Goal: Task Accomplishment & Management: Manage account settings

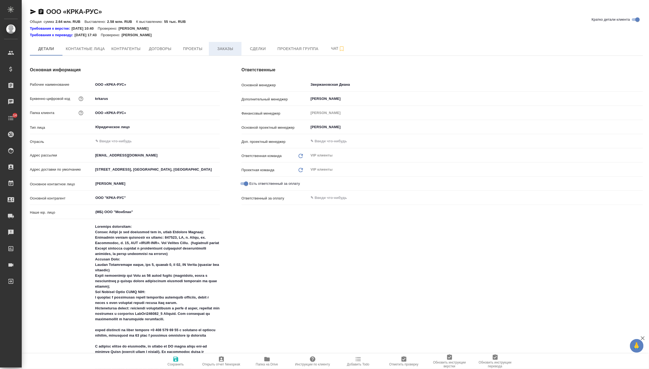
click at [231, 51] on span "Заказы" at bounding box center [225, 48] width 26 height 7
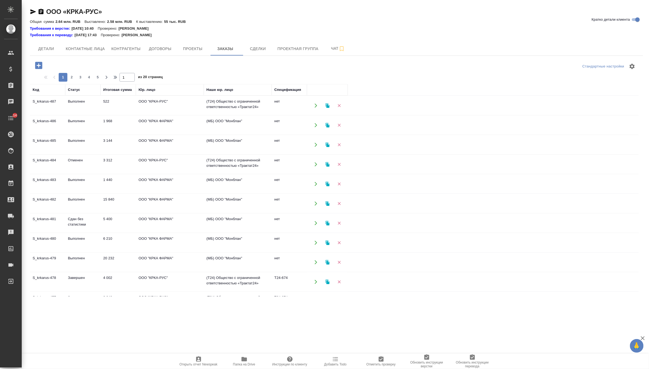
click at [39, 67] on icon "button" at bounding box center [38, 65] width 7 height 7
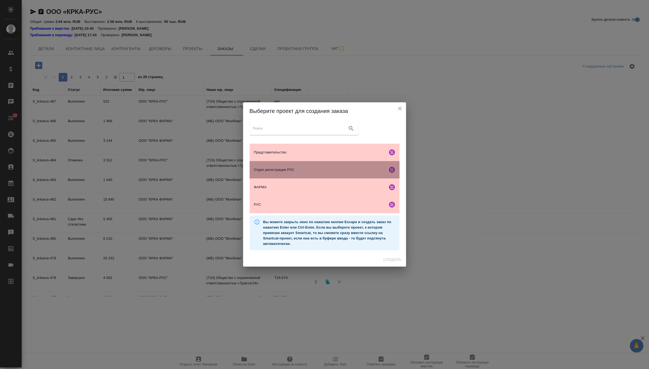
click at [305, 168] on span "Отдел регистрации РУС" at bounding box center [320, 169] width 132 height 5
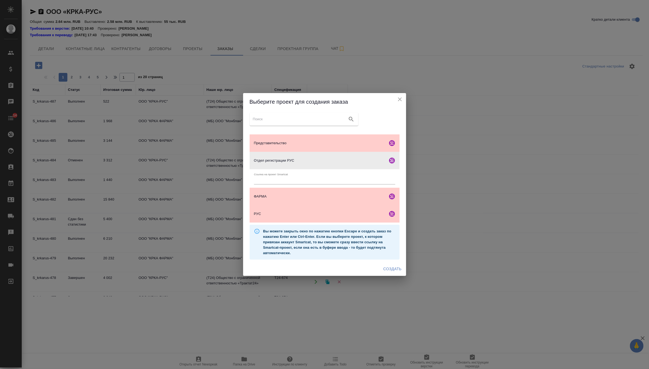
click at [389, 266] on span "Создать" at bounding box center [393, 268] width 18 height 7
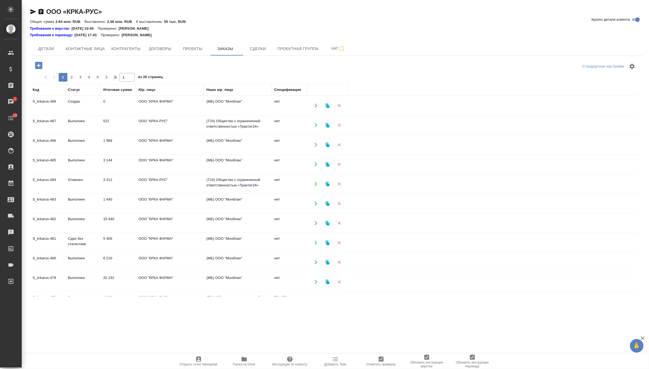
click at [184, 104] on td "ООО "КРКА ФАРМА"" at bounding box center [170, 105] width 68 height 19
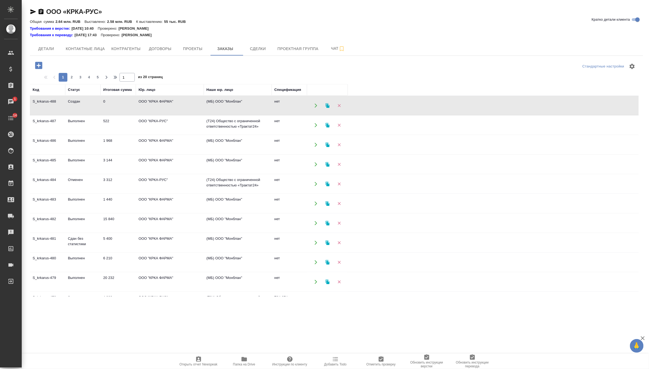
click at [184, 104] on td "ООО "КРКА ФАРМА"" at bounding box center [170, 105] width 68 height 19
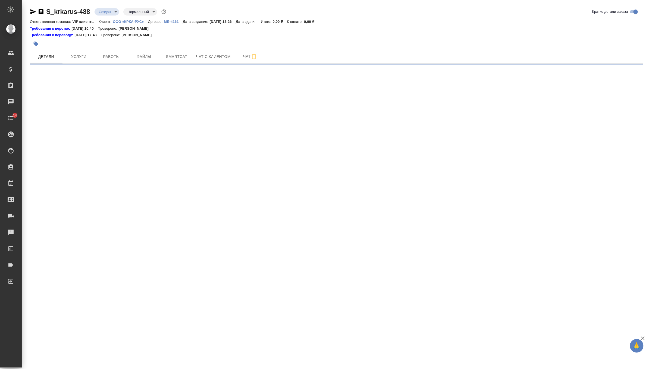
select select "RU"
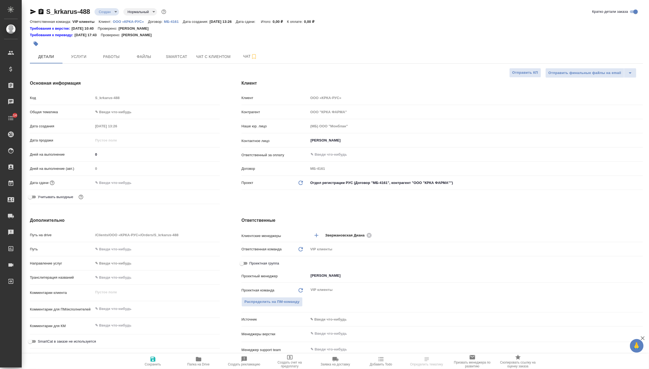
type textarea "x"
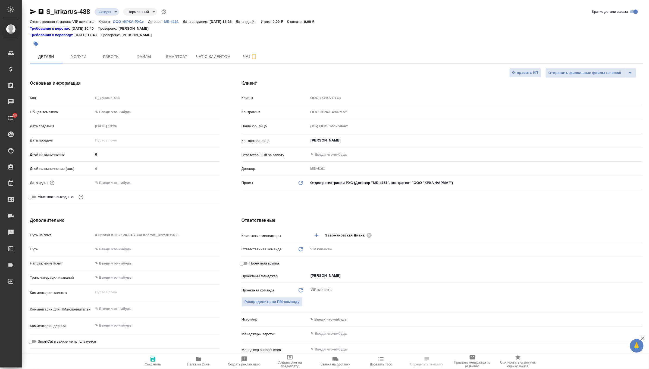
type textarea "x"
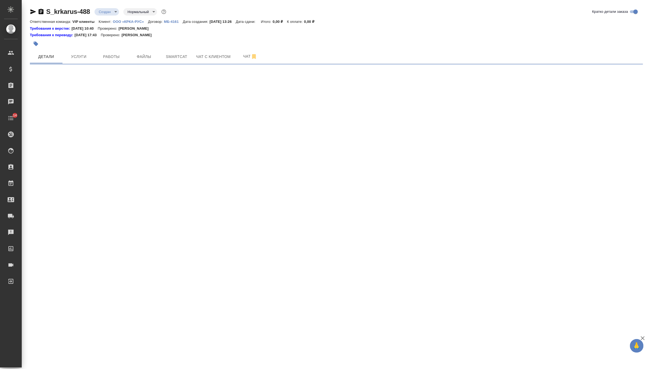
select select "RU"
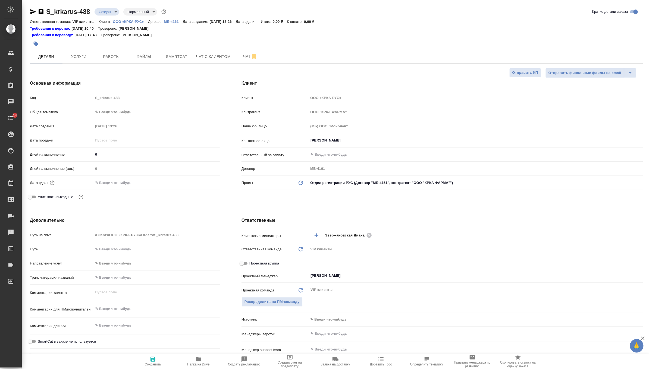
type textarea "x"
click at [145, 59] on span "Файлы" at bounding box center [144, 56] width 26 height 7
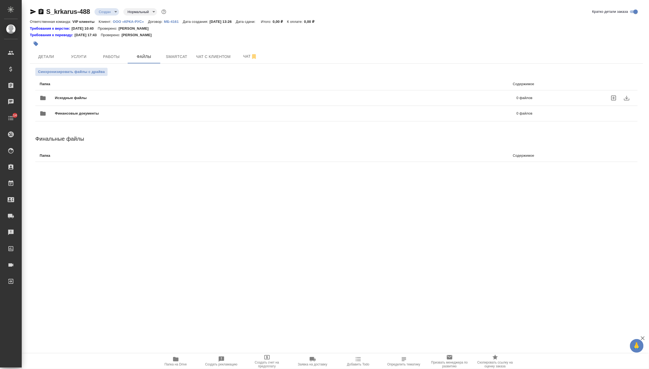
click at [54, 99] on div at bounding box center [47, 97] width 15 height 13
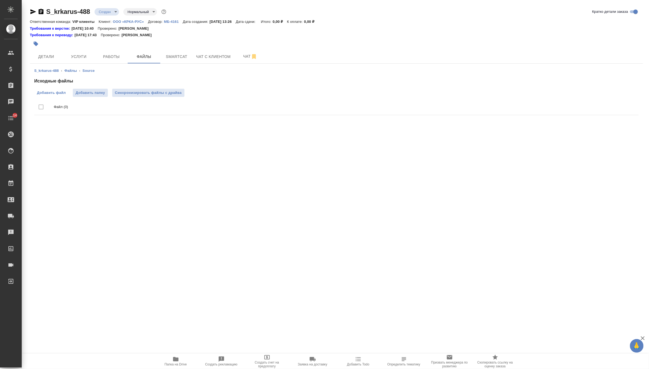
click at [51, 92] on span "Добавить файл" at bounding box center [51, 92] width 29 height 5
click at [0, 0] on input "Добавить файл" at bounding box center [0, 0] width 0 height 0
click at [169, 95] on button "Синхронизировать файлы с драйва" at bounding box center [148, 93] width 72 height 8
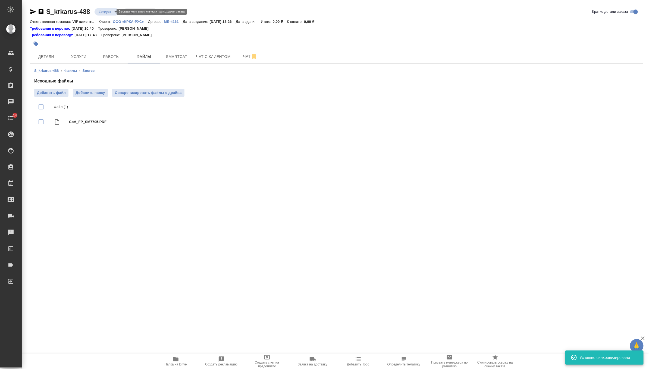
click at [104, 10] on body "🙏 .cls-1 fill:#fff; AWATERA Zverzhanovskaya Diana Клиенты Спецификации Заказы 0…" at bounding box center [324, 184] width 649 height 369
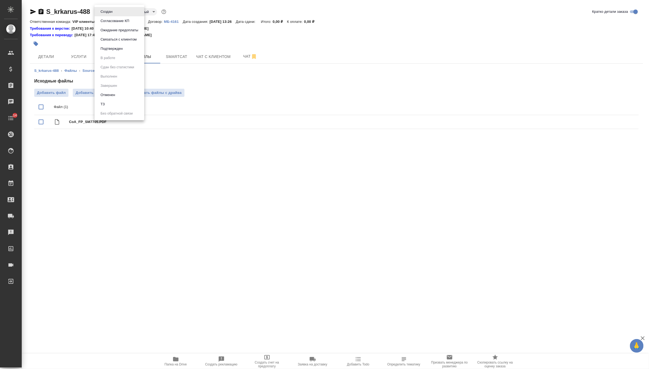
click at [119, 104] on li "ТЗ" at bounding box center [120, 103] width 50 height 9
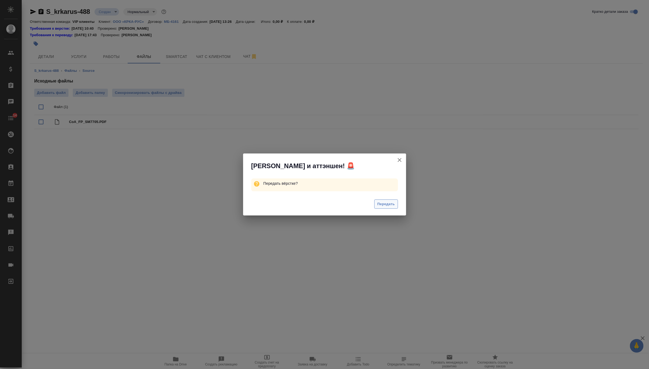
click at [387, 204] on span "Передать" at bounding box center [387, 204] width 18 height 6
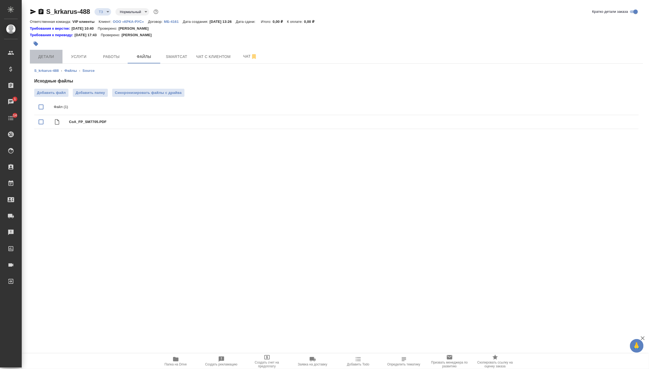
click at [42, 52] on button "Детали" at bounding box center [46, 57] width 33 height 14
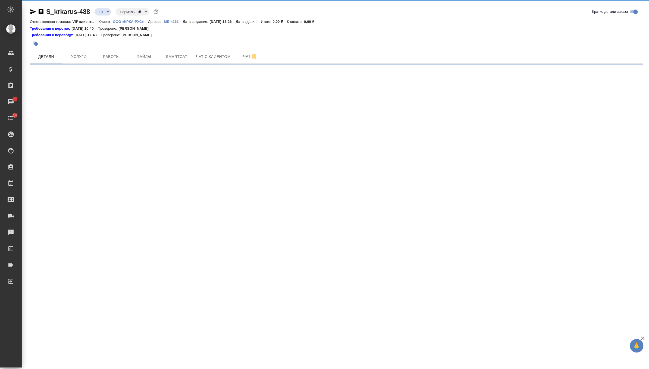
select select "RU"
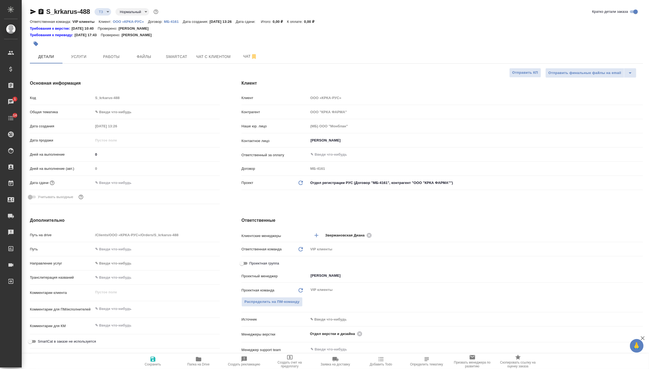
type textarea "x"
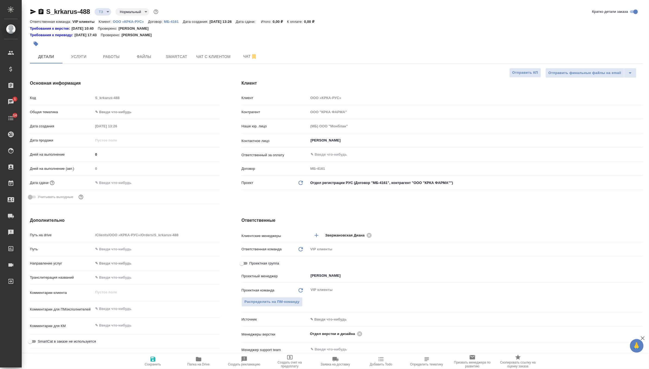
type textarea "x"
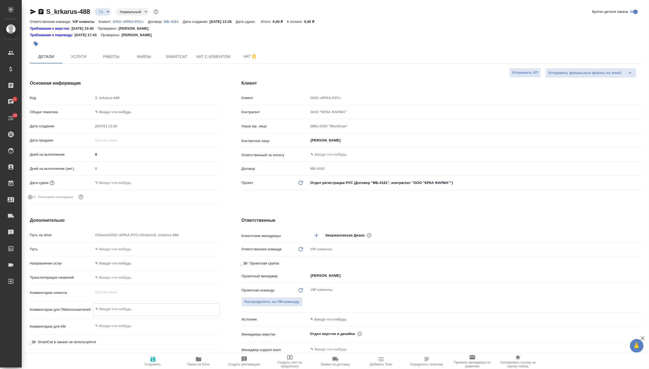
click at [125, 304] on textarea at bounding box center [157, 308] width 126 height 9
paste textarea "КРКА Кандекор® H 8 (Гидрохлоротиазид + Кандесартан), таблетки, 12,5 мг + 8 мг (…"
type textarea "x"
type textarea "КРКА Кандекор® H 8 (Гидрохлоротиазид + Кандесартан), таблетки, 12,5 мг + 8 мг (…"
type textarea "x"
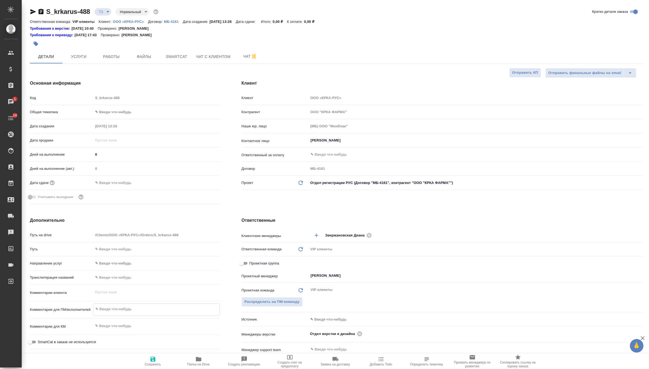
type textarea "x"
type textarea "КРКА Кандекор® H 8 (Гидрохлоротиазид + Кандесартан), таблетки, 12,5 мг + 8 мг (…"
type textarea "x"
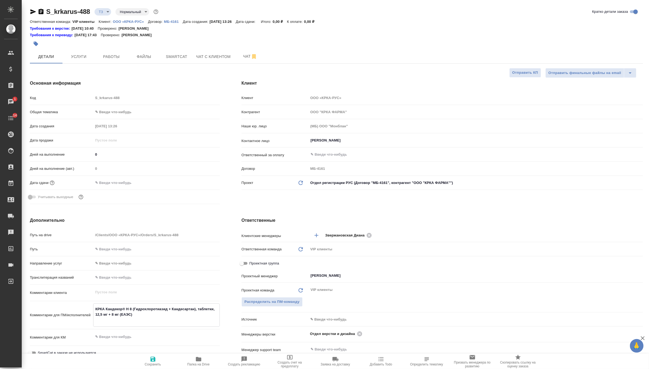
type textarea "КРКА Кандекор® H 8 (Гидрохлоротиазид + Кандесартан), таблетки, 12,5 мг + 8 мг (…"
type textarea "x"
type textarea "КРКА Кандекор® H 8 (Гидрохлоротиазид + Кандесартан), таблетки, 12,5 мг + 8 мг (…"
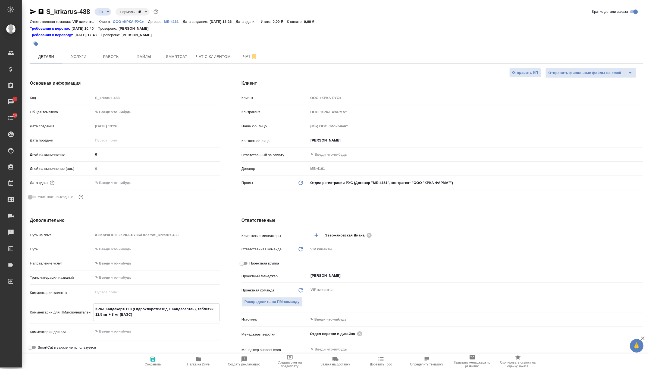
type textarea "x"
click at [154, 363] on span "Сохранить" at bounding box center [153, 364] width 16 height 4
type textarea "x"
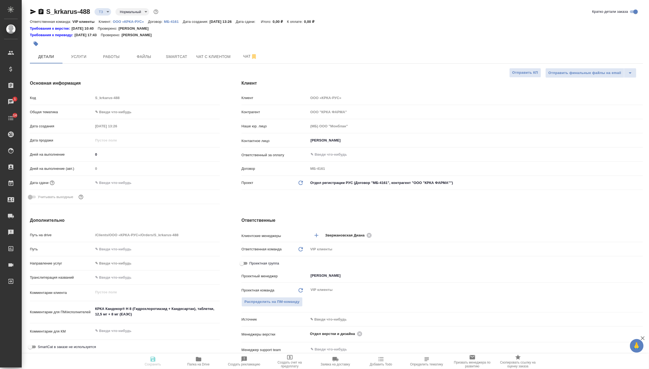
type textarea "x"
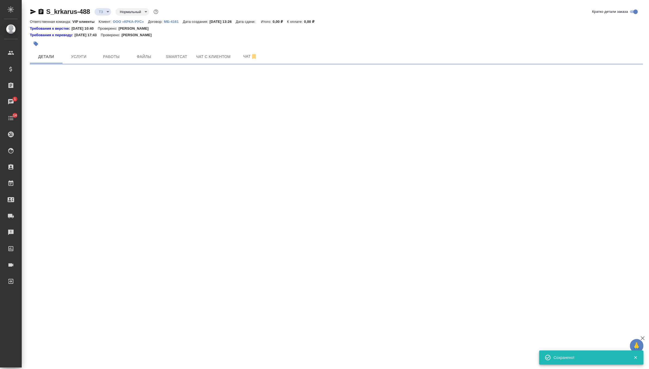
select select "RU"
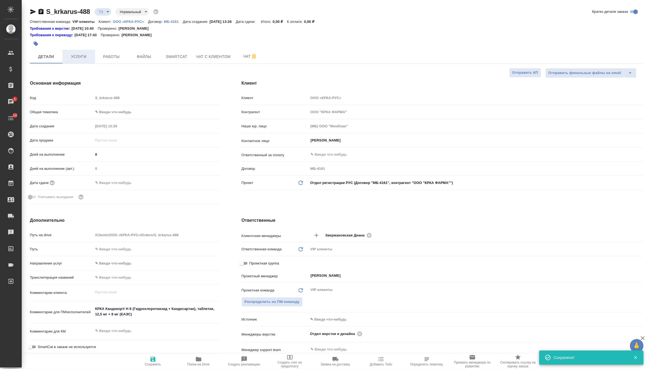
type textarea "x"
click at [78, 52] on button "Услуги" at bounding box center [79, 57] width 33 height 14
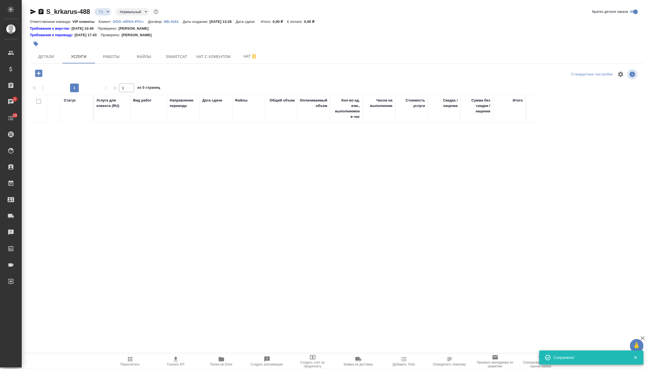
click at [41, 67] on div "S_krkarus-488 ТЗ tz Нормальный normal Кратко детали заказа Ответственная команд…" at bounding box center [336, 112] width 619 height 225
click at [41, 70] on icon "button" at bounding box center [38, 73] width 7 height 7
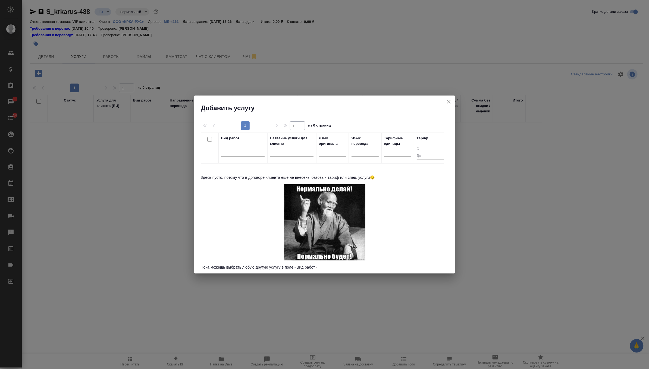
click at [451, 99] on icon "close" at bounding box center [449, 101] width 7 height 7
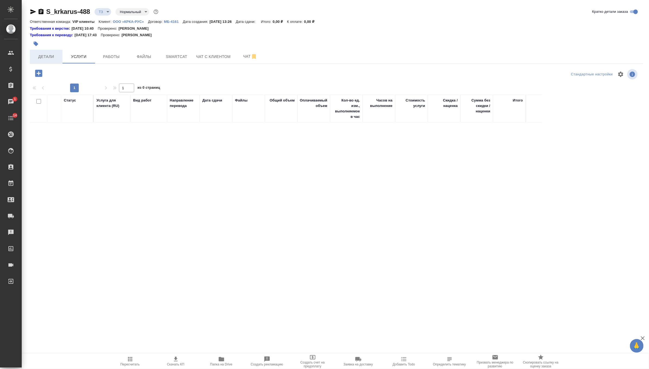
click at [48, 59] on span "Детали" at bounding box center [46, 56] width 26 height 7
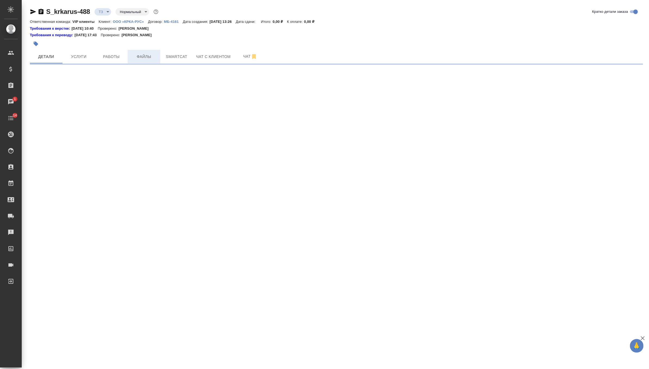
select select "RU"
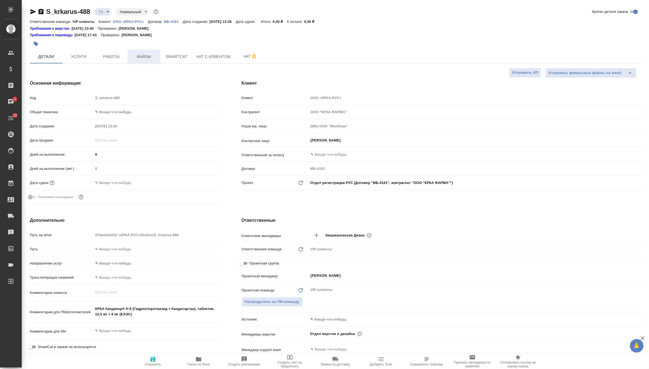
type textarea "x"
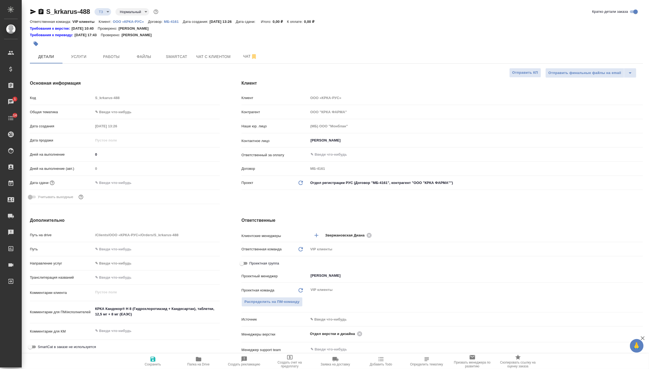
type textarea "x"
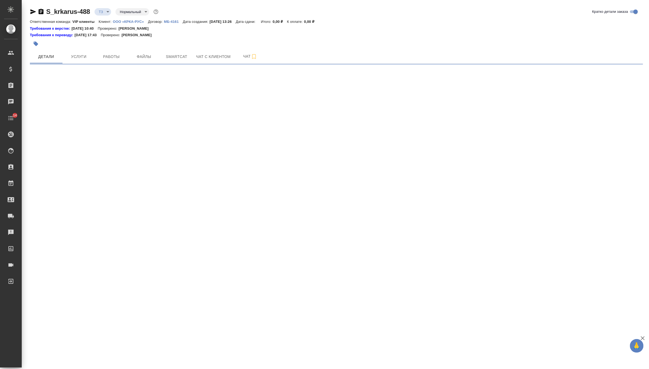
select select "RU"
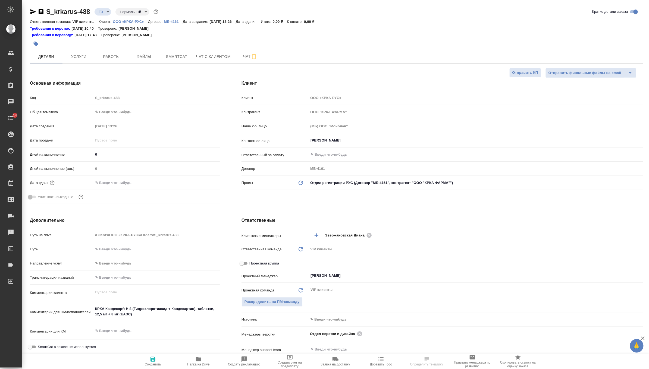
type textarea "x"
click at [173, 23] on p "МБ-4161" at bounding box center [173, 22] width 19 height 4
type textarea "x"
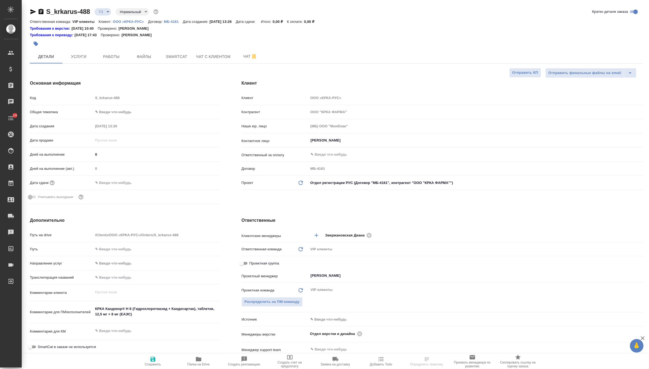
type textarea "x"
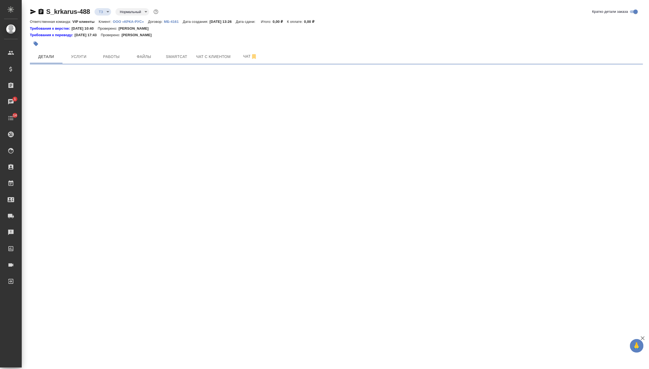
select select "RU"
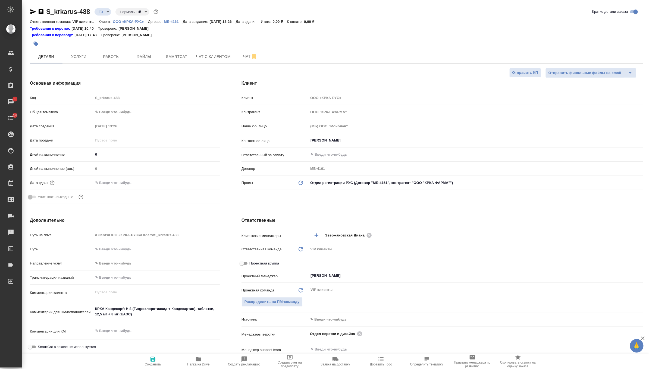
type textarea "x"
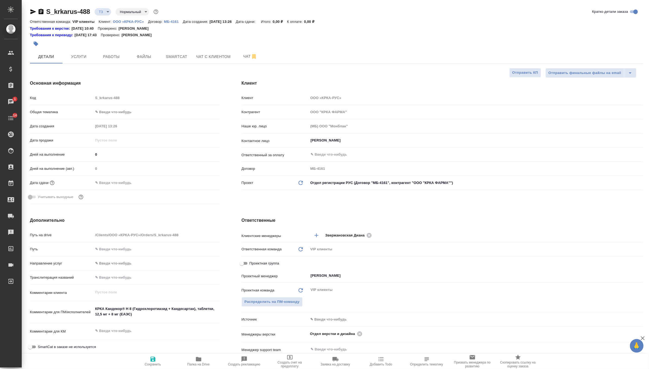
type textarea "x"
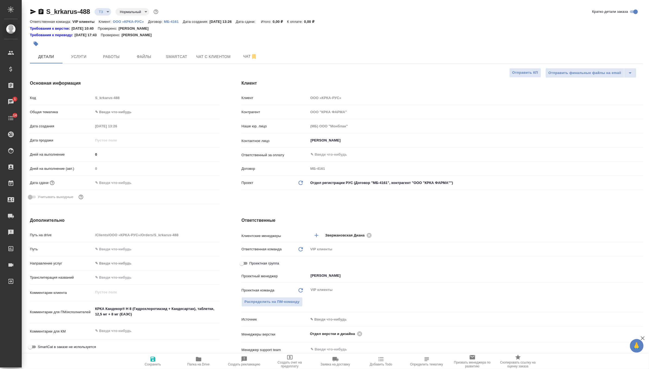
type textarea "x"
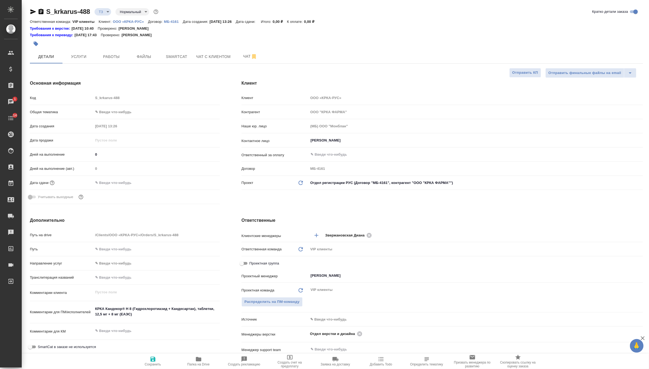
type textarea "x"
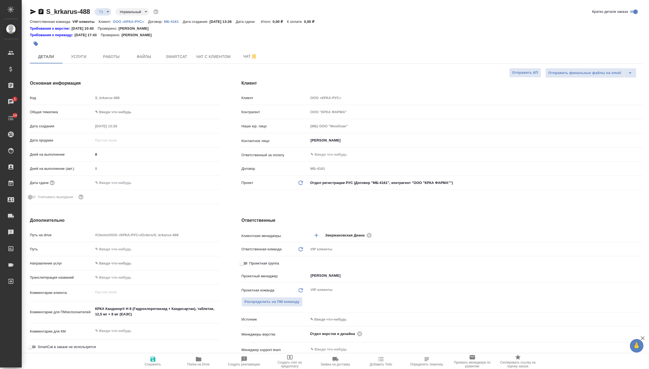
type textarea "x"
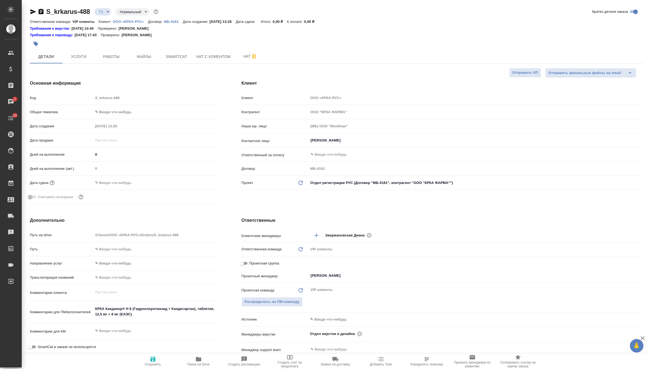
type textarea "x"
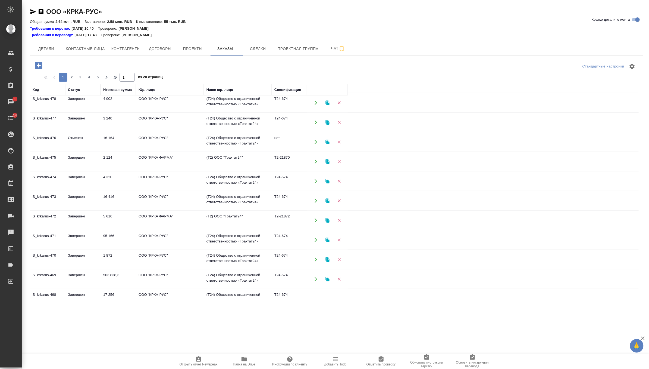
scroll to position [202, 0]
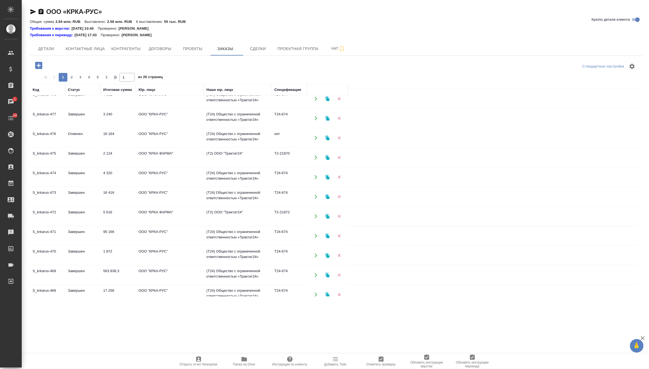
click at [154, 195] on td "ООО "КРКА-РУС"" at bounding box center [170, 196] width 68 height 19
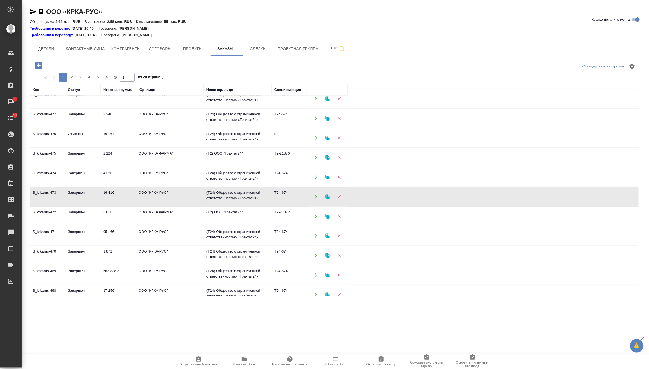
click at [154, 195] on td "ООО "КРКА-РУС"" at bounding box center [170, 196] width 68 height 19
click at [54, 50] on span "Детали" at bounding box center [46, 48] width 26 height 7
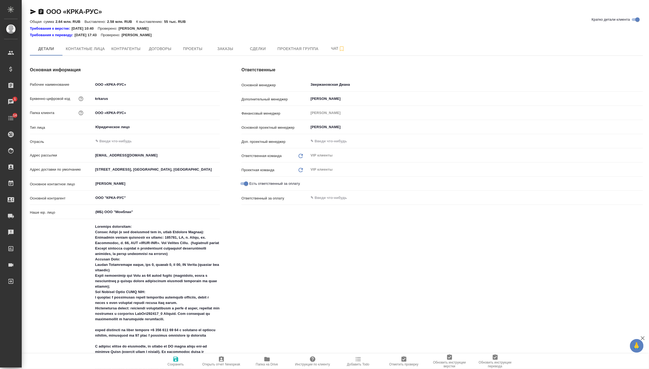
type textarea "x"
click at [190, 45] on span "Проекты" at bounding box center [193, 48] width 26 height 7
type textarea "x"
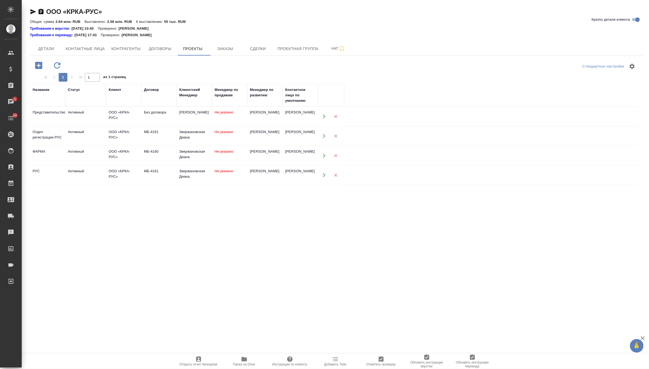
click at [238, 180] on td "Не указано" at bounding box center [229, 175] width 35 height 19
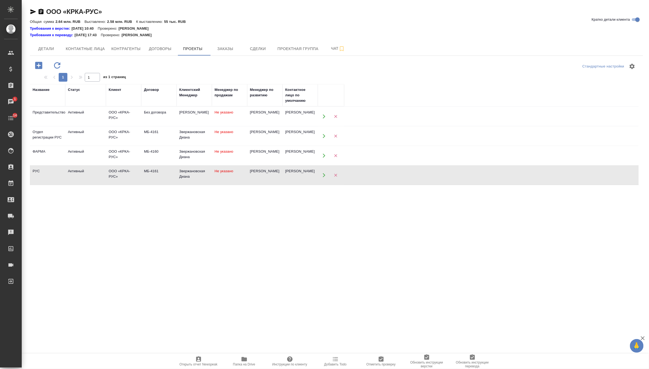
click at [238, 180] on td "Не указано" at bounding box center [229, 175] width 35 height 19
click at [245, 363] on span "Папка на Drive" at bounding box center [244, 364] width 22 height 4
click at [143, 157] on td "МБ-4160" at bounding box center [158, 155] width 35 height 19
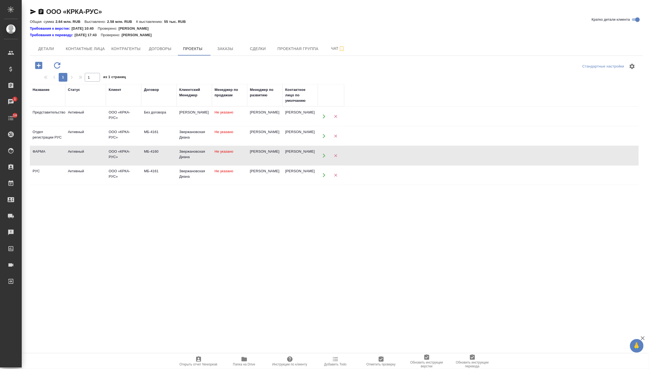
click at [143, 157] on td "МБ-4160" at bounding box center [158, 155] width 35 height 19
click at [197, 136] on div "Звержановская Диана" at bounding box center [194, 134] width 30 height 11
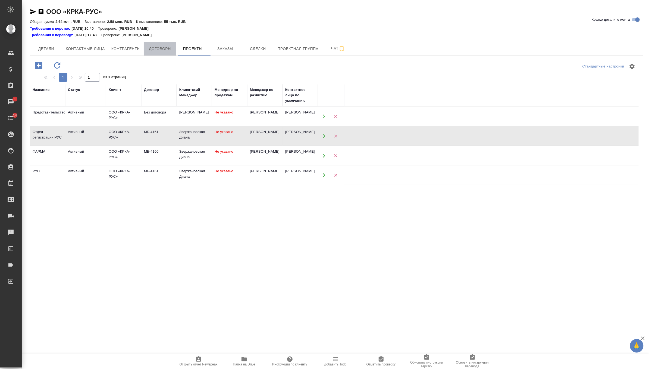
click at [155, 52] on button "Договоры" at bounding box center [160, 49] width 33 height 14
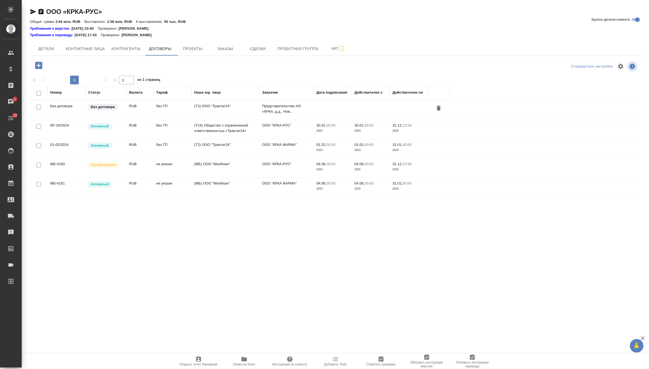
click at [39, 125] on input "checkbox" at bounding box center [38, 126] width 5 height 5
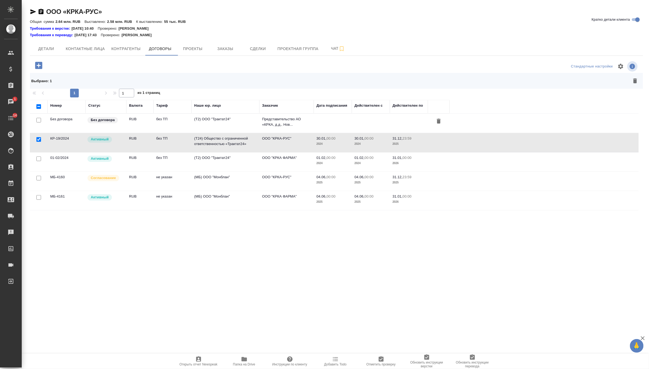
click at [38, 139] on input "checkbox" at bounding box center [38, 139] width 5 height 5
checkbox input "false"
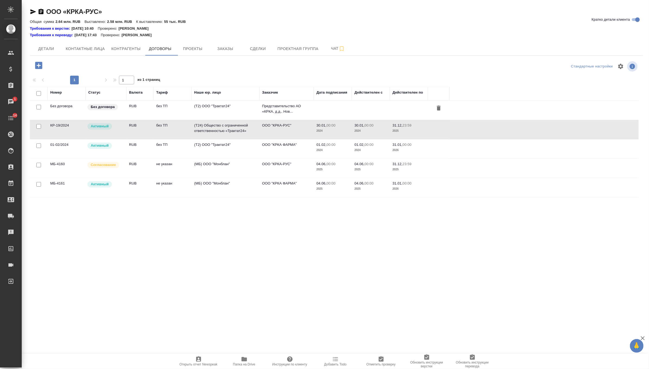
click at [159, 187] on td "не указан" at bounding box center [173, 187] width 38 height 19
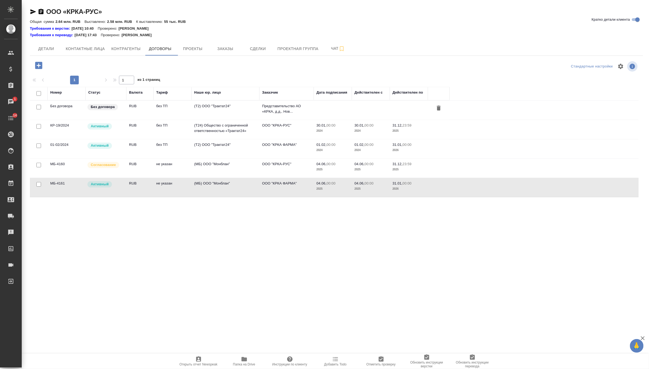
click at [184, 191] on td "не указан" at bounding box center [173, 187] width 38 height 19
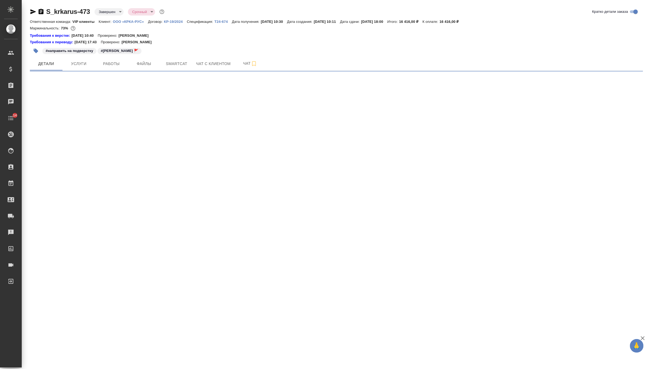
select select "RU"
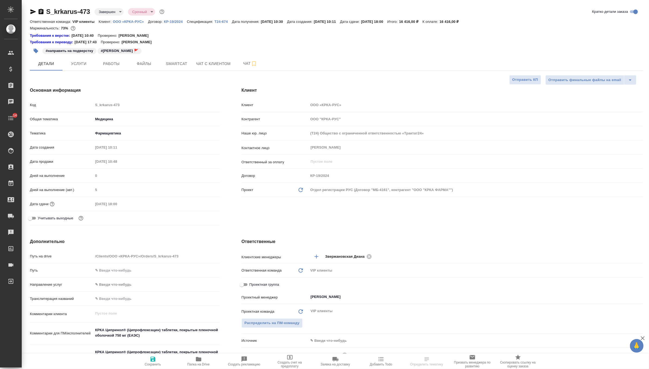
type textarea "x"
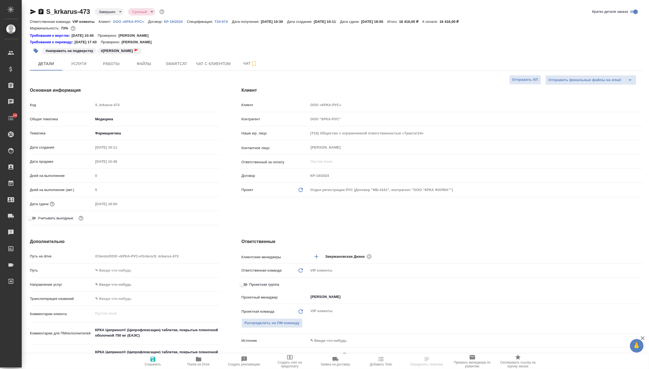
type textarea "x"
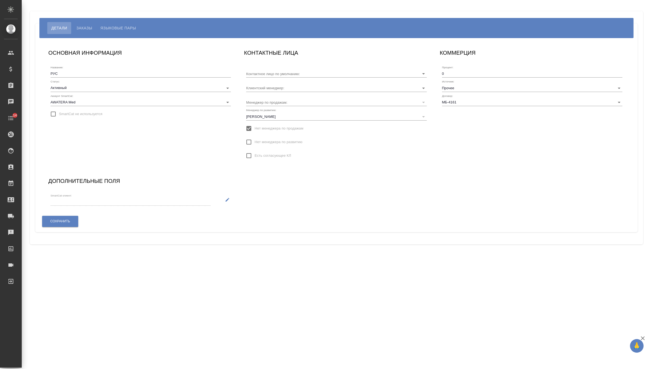
type input "[PERSON_NAME]"
type input "Звержановская Диана"
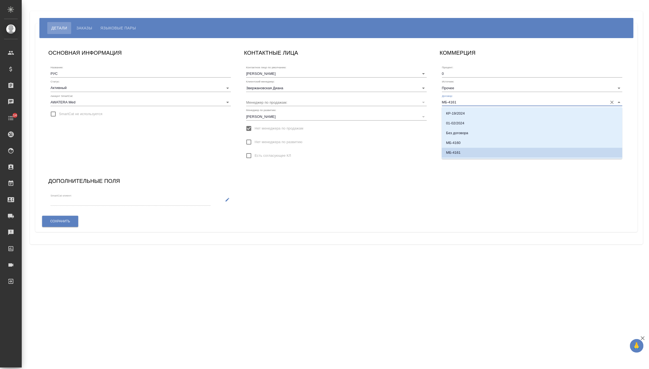
click at [470, 102] on input "МБ-4161" at bounding box center [523, 101] width 163 height 7
click at [471, 101] on input "МБ-4161" at bounding box center [523, 101] width 163 height 7
click at [376, 207] on div "ОСНОВНАЯ ИНФОРМАЦИЯ Название: РУС Статус: Активный active Аккаунт SmartCat: AWA…" at bounding box center [336, 135] width 587 height 184
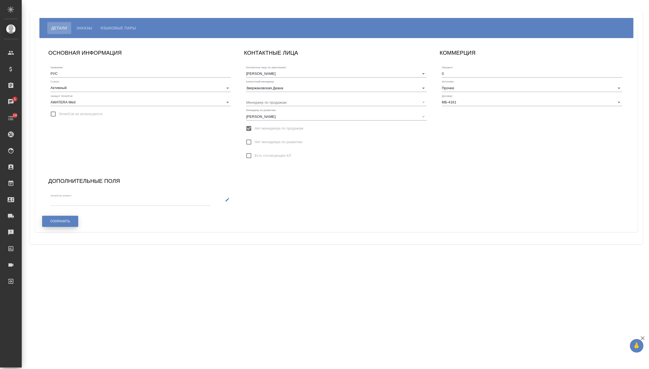
click at [56, 221] on span "Сохранить" at bounding box center [60, 221] width 20 height 5
click at [476, 104] on input "МБ-4161" at bounding box center [523, 101] width 163 height 7
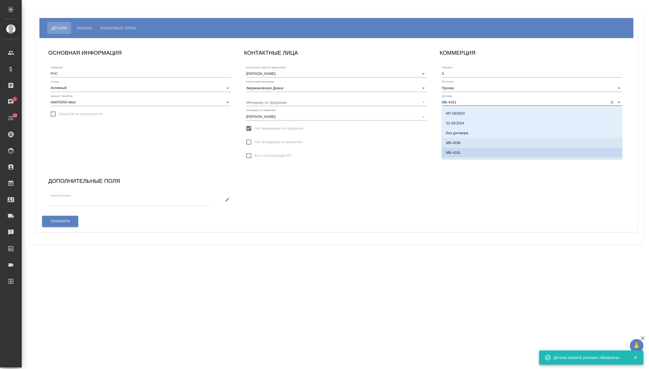
click at [473, 140] on li "МБ-4160" at bounding box center [532, 143] width 181 height 10
type input "МБ-4160"
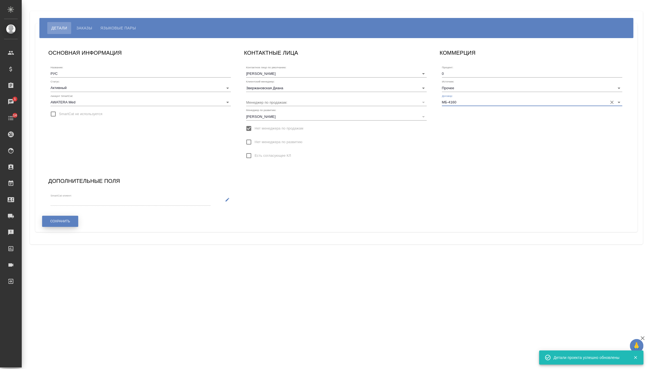
click at [71, 223] on button "Сохранить" at bounding box center [60, 221] width 36 height 11
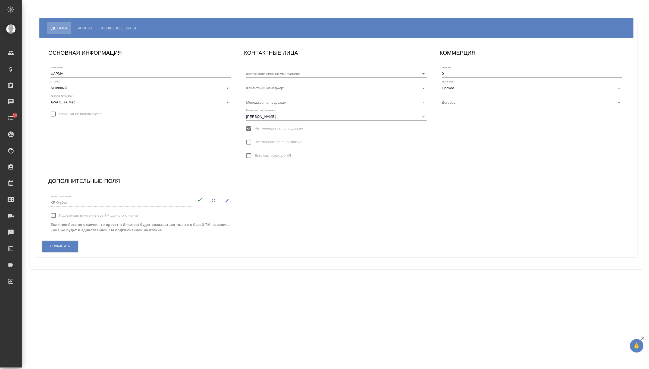
type input "МБ-4160"
type input "[PERSON_NAME]"
type input "Звержановская Диана"
click at [465, 104] on input "МБ-4160" at bounding box center [523, 101] width 163 height 7
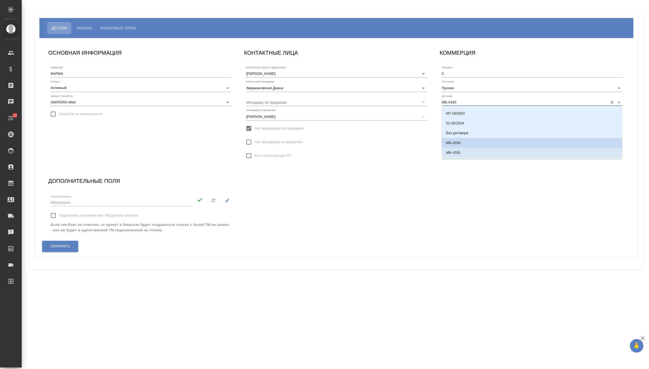
click at [461, 151] on li "МБ-4161" at bounding box center [532, 153] width 181 height 10
type input "МБ-4161"
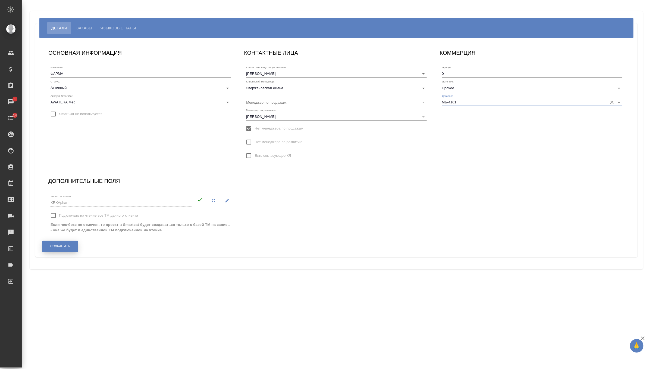
click at [65, 251] on button "Сохранить" at bounding box center [60, 246] width 36 height 11
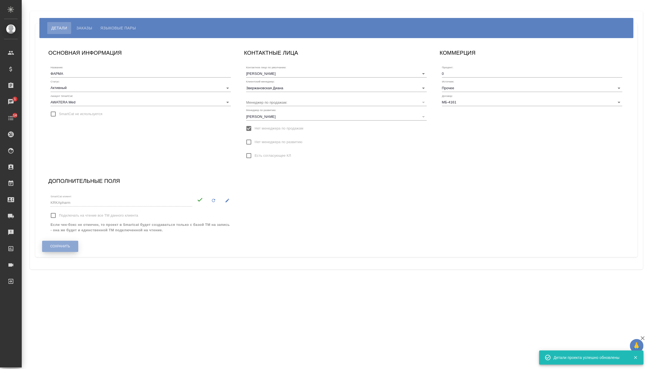
click at [63, 245] on span "Сохранить" at bounding box center [60, 246] width 20 height 5
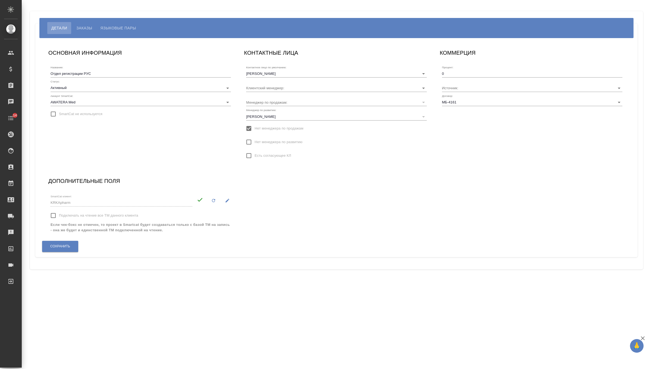
type input "Звержановская Диана"
click at [484, 104] on input "МБ-4161" at bounding box center [523, 101] width 163 height 7
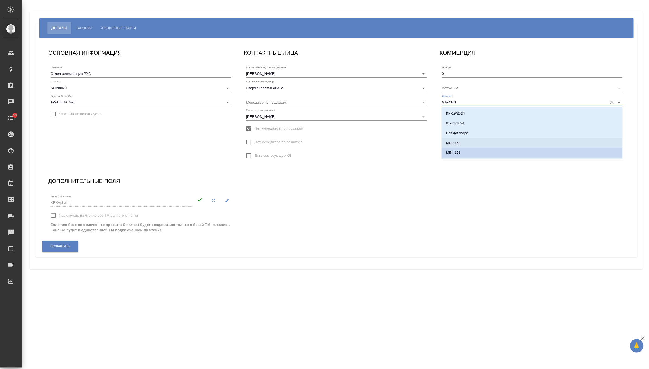
click at [475, 142] on li "МБ-4160" at bounding box center [532, 143] width 181 height 10
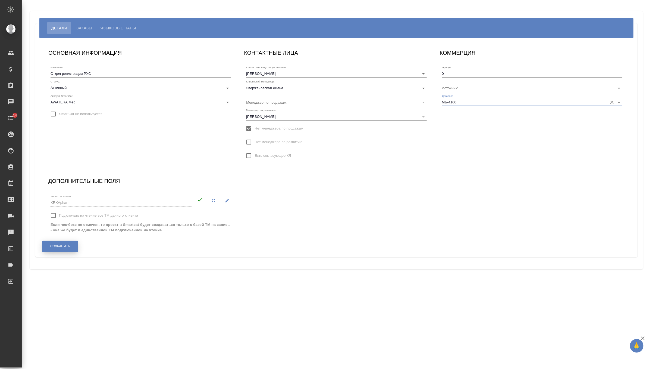
click at [60, 248] on span "Сохранить" at bounding box center [60, 246] width 20 height 5
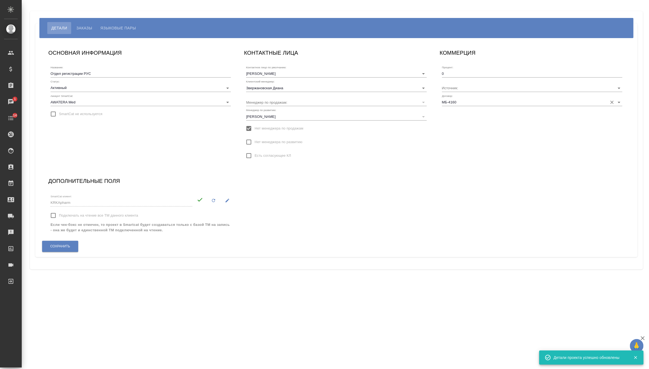
click at [476, 101] on input "МБ-4160" at bounding box center [523, 101] width 163 height 7
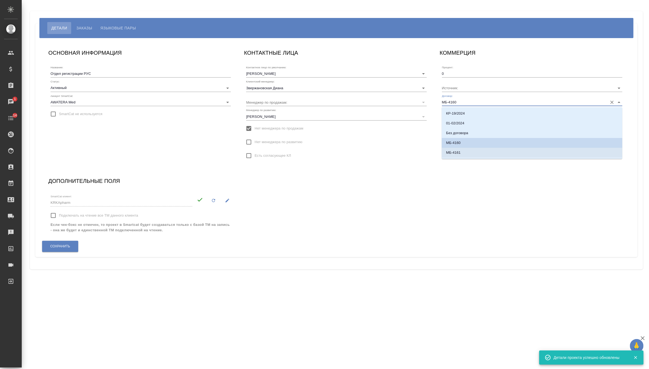
click at [464, 152] on li "МБ-4161" at bounding box center [532, 153] width 181 height 10
type input "МБ-4161"
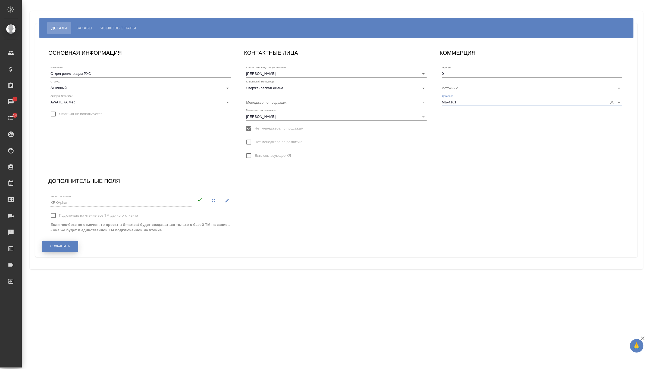
click at [64, 245] on span "Сохранить" at bounding box center [60, 246] width 20 height 5
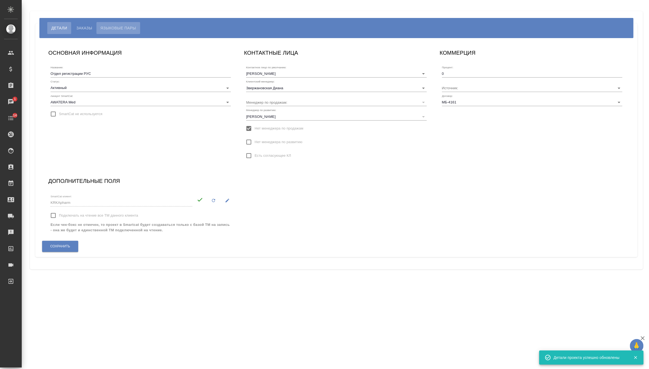
click at [122, 24] on button "Языковые пары" at bounding box center [118, 28] width 44 height 12
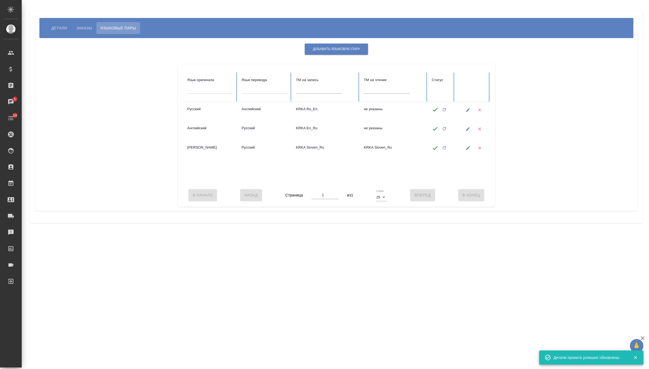
click at [89, 27] on span "Заказы" at bounding box center [84, 28] width 16 height 7
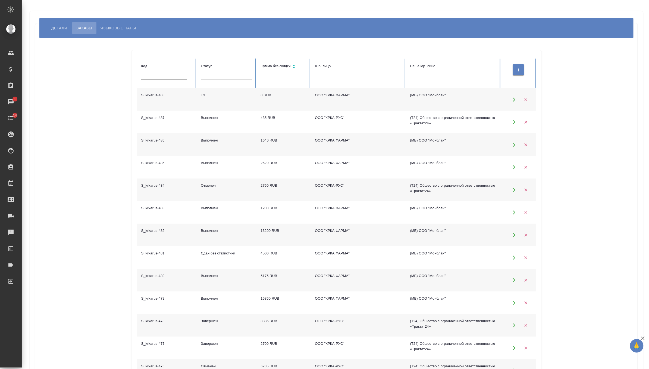
click at [64, 31] on span "Детали" at bounding box center [59, 28] width 16 height 7
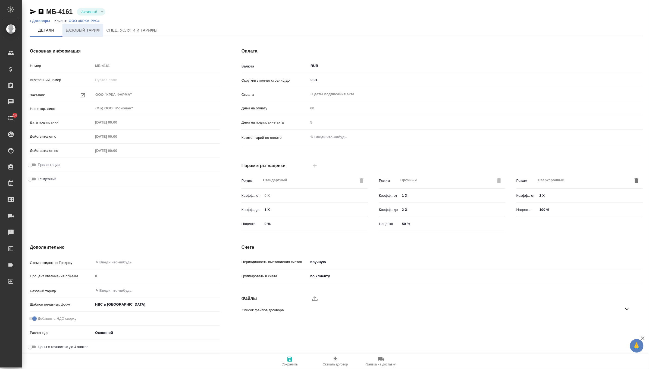
click at [97, 33] on span "Базовый тариф" at bounding box center [83, 30] width 34 height 7
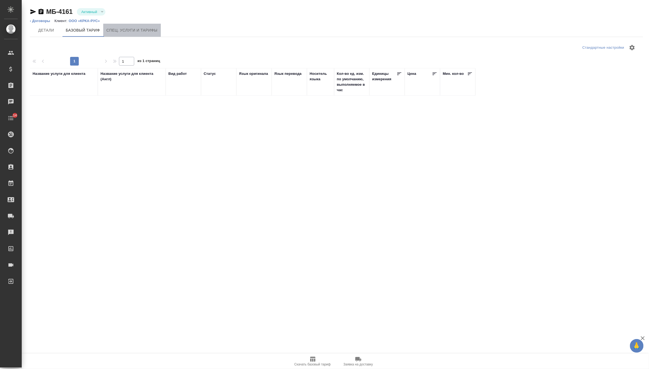
click at [126, 34] on button "Спец. услуги и тарифы" at bounding box center [132, 30] width 58 height 13
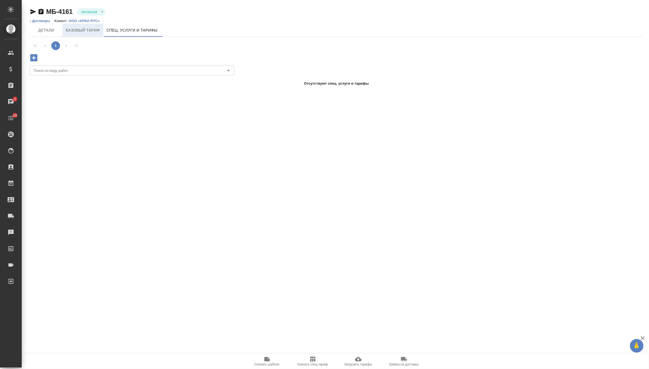
click at [71, 32] on span "Базовый тариф" at bounding box center [83, 30] width 34 height 7
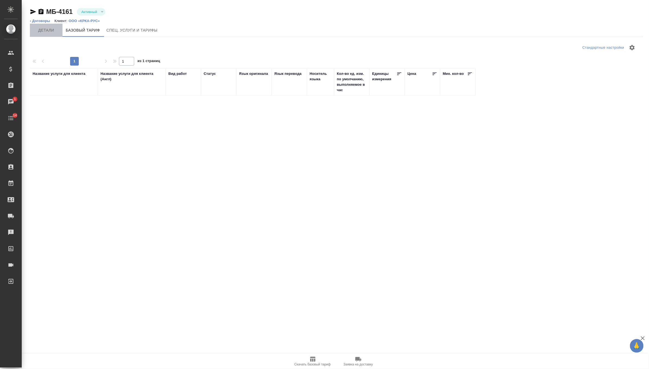
click at [46, 34] on button "Детали" at bounding box center [46, 30] width 33 height 13
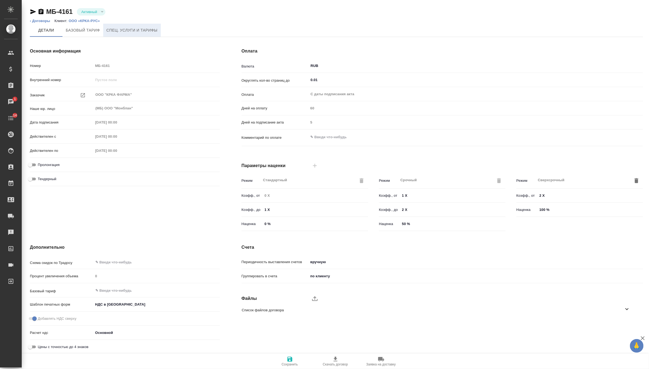
click at [124, 30] on span "Спец. услуги и тарифы" at bounding box center [132, 30] width 51 height 7
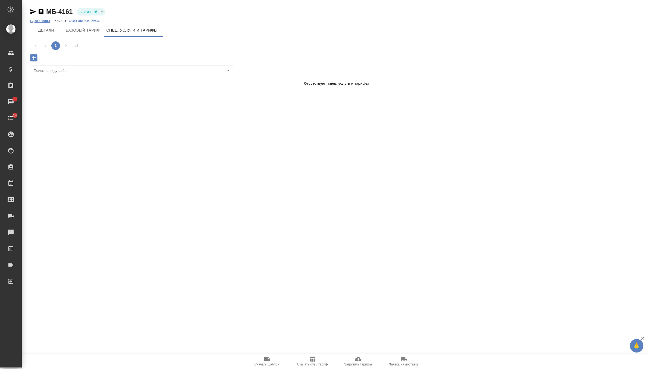
click at [38, 21] on link "‹ Договоры" at bounding box center [40, 21] width 20 height 4
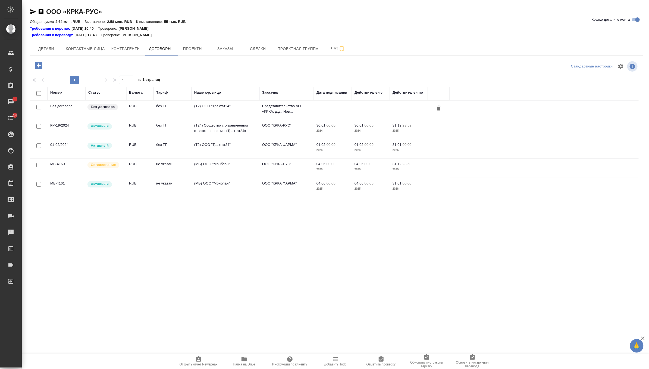
click at [167, 152] on td "без ТП" at bounding box center [173, 148] width 38 height 19
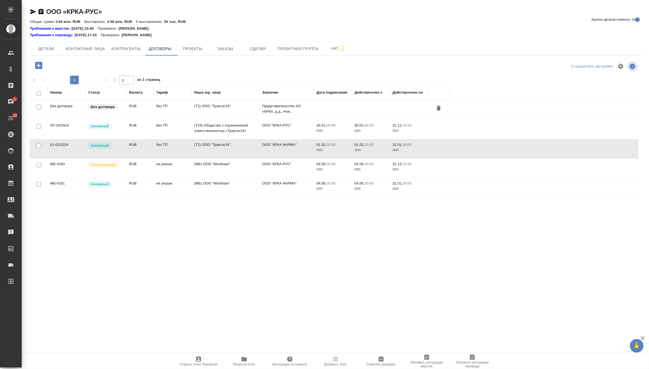
click at [167, 152] on td "без ТП" at bounding box center [173, 148] width 38 height 19
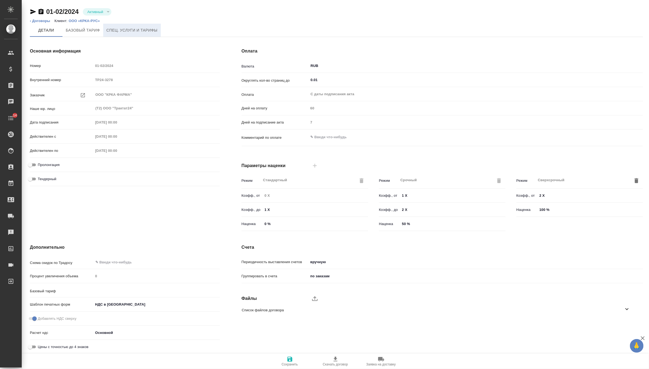
type input "без ТП"
click at [141, 29] on span "Спец. услуги и тарифы" at bounding box center [132, 30] width 51 height 7
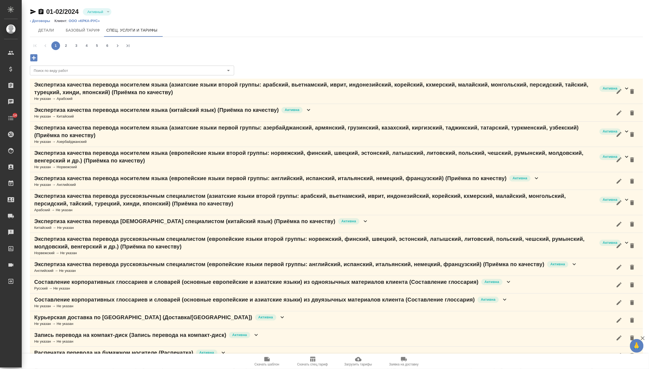
click at [33, 11] on icon "button" at bounding box center [33, 11] width 6 height 5
click at [38, 21] on link "‹ Договоры" at bounding box center [40, 21] width 20 height 4
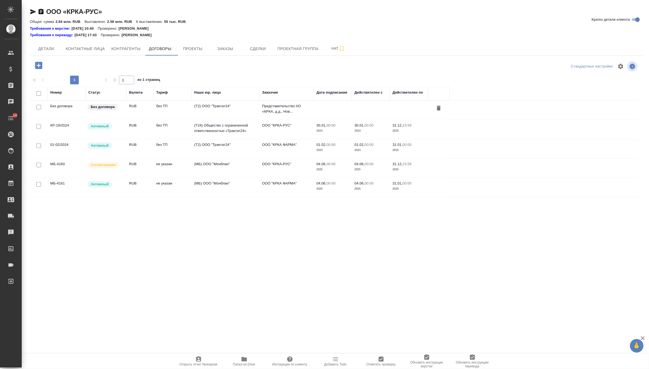
click at [132, 191] on td "RUB" at bounding box center [139, 187] width 27 height 19
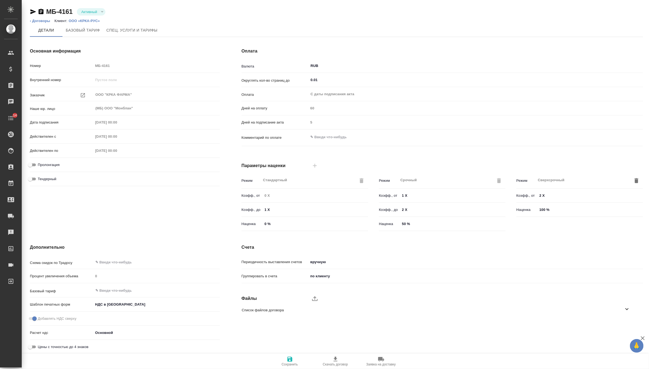
click at [32, 11] on icon "button" at bounding box center [33, 11] width 6 height 5
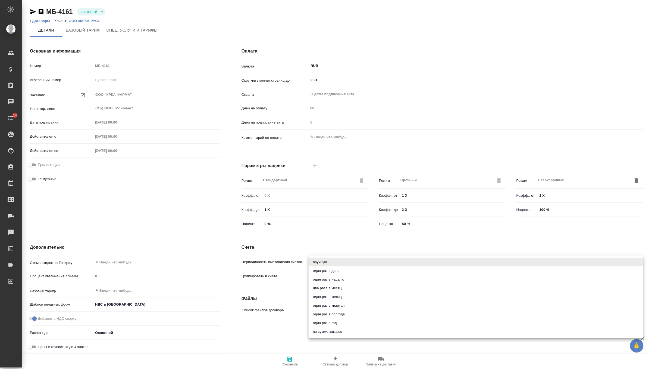
click at [322, 263] on body "🙏 .cls-1 fill:#fff; AWATERA Zverzhanovskaya Diana Клиенты Спецификации Заказы 0…" at bounding box center [324, 184] width 649 height 369
click at [190, 223] on div at bounding box center [324, 184] width 649 height 369
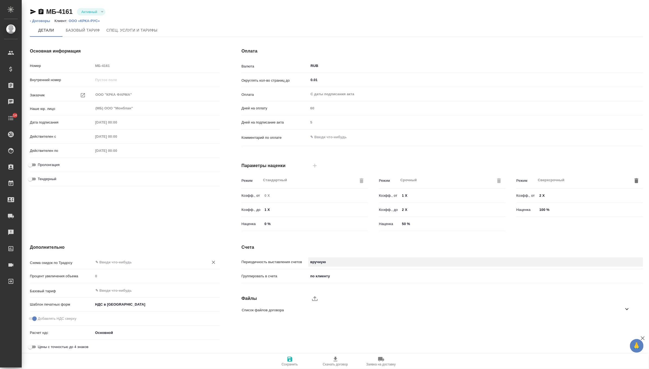
scroll to position [1, 0]
click at [114, 290] on input "text" at bounding box center [147, 289] width 105 height 7
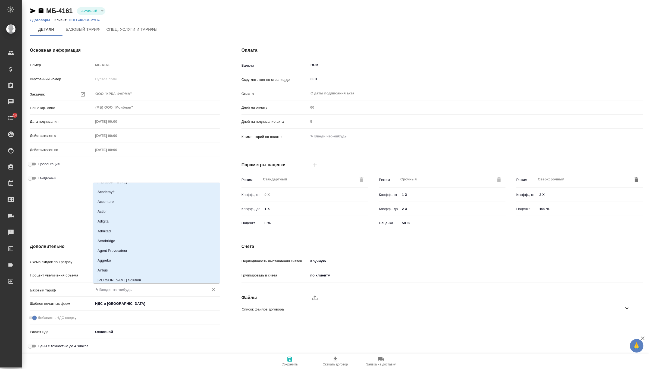
scroll to position [587, 0]
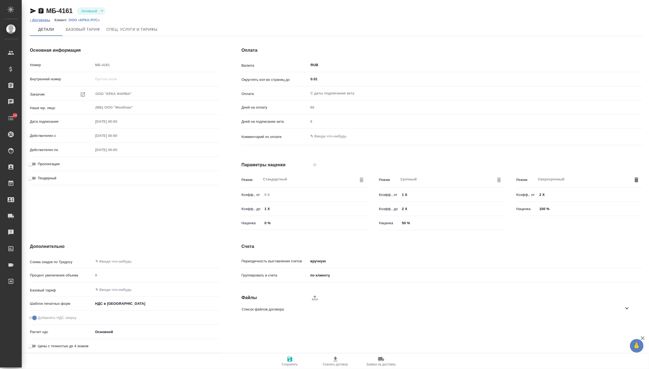
click at [47, 21] on link "‹ Договоры" at bounding box center [40, 20] width 20 height 4
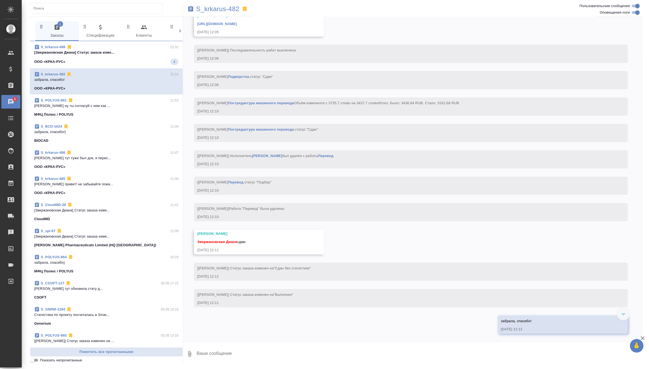
click at [158, 55] on span "S_krkarus-488 13:31 [Звержановская Диана] Статус заказа изме... ООО «КРКА-РУС» 2" at bounding box center [106, 54] width 144 height 21
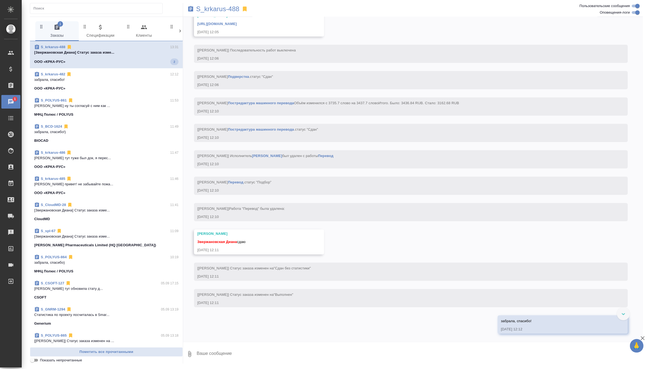
scroll to position [40, 0]
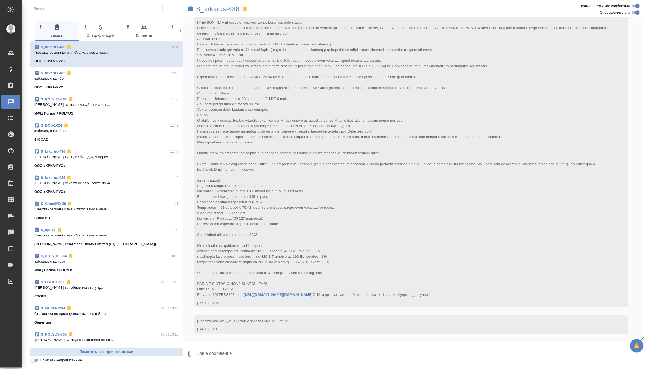
click at [207, 12] on p "S_krkarus-488" at bounding box center [217, 8] width 43 height 5
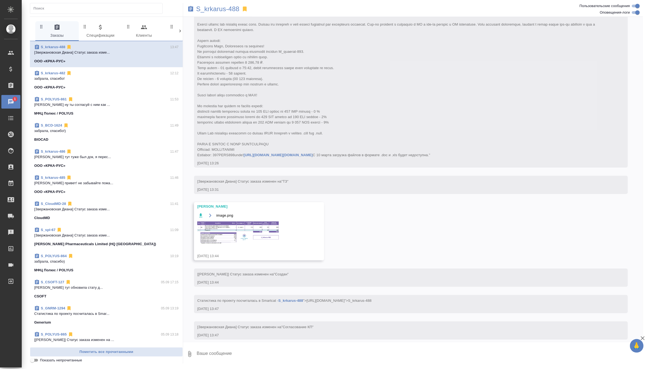
scroll to position [185, 0]
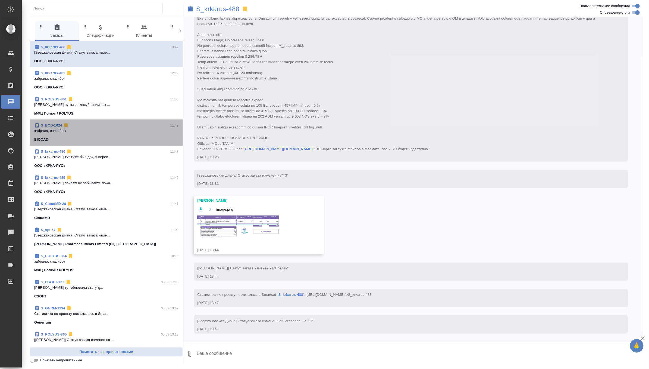
click at [102, 126] on div "S_BCD-1624 11:49" at bounding box center [106, 125] width 144 height 5
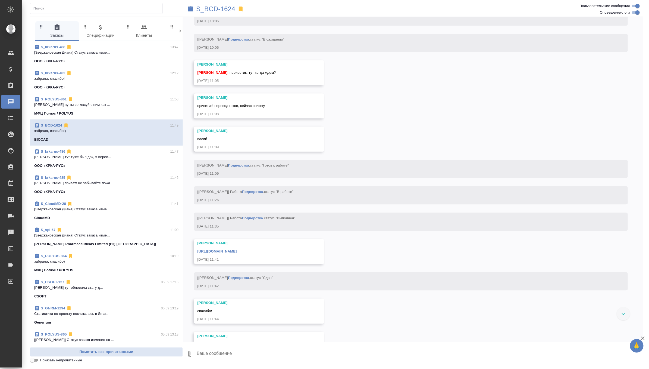
click at [226, 3] on div "S_BCD-1624" at bounding box center [336, 9] width 307 height 12
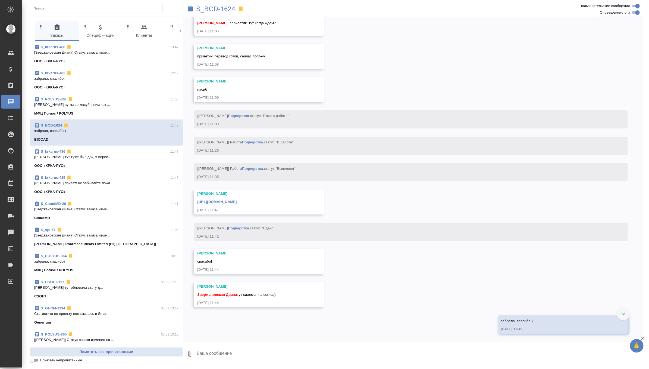
scroll to position [2196, 0]
click at [226, 7] on p "S_BCD-1624" at bounding box center [215, 8] width 39 height 5
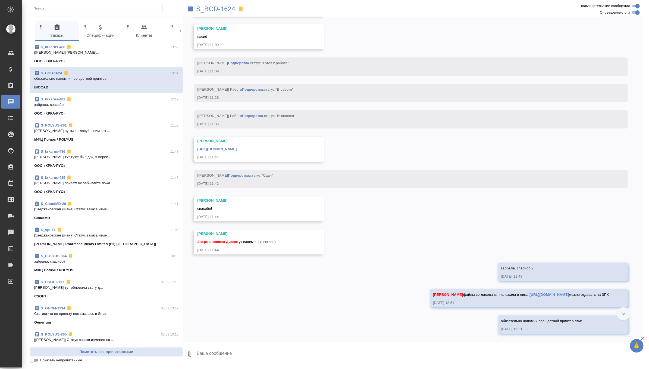
scroll to position [2291, 0]
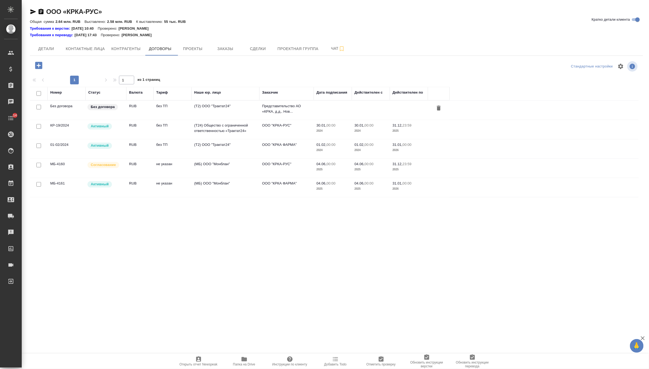
click at [209, 151] on td "(Т2) ООО "Трактат24"" at bounding box center [226, 148] width 68 height 19
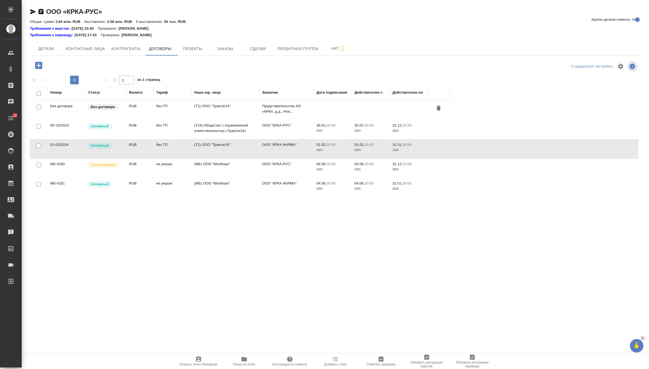
click at [170, 152] on td "без ТП" at bounding box center [173, 148] width 38 height 19
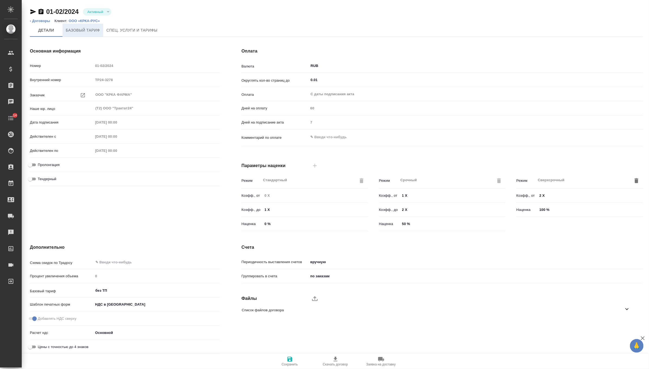
click at [77, 33] on span "Базовый тариф" at bounding box center [83, 30] width 34 height 7
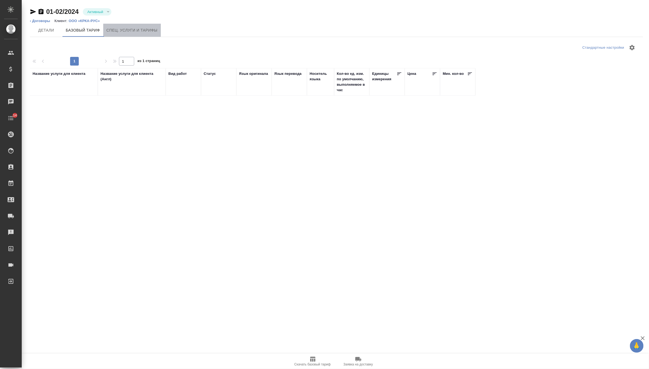
click at [121, 31] on span "Спец. услуги и тарифы" at bounding box center [132, 30] width 51 height 7
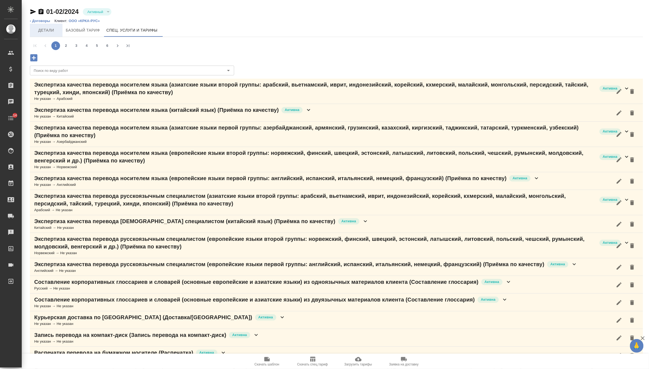
click at [52, 31] on span "Детали" at bounding box center [46, 30] width 26 height 7
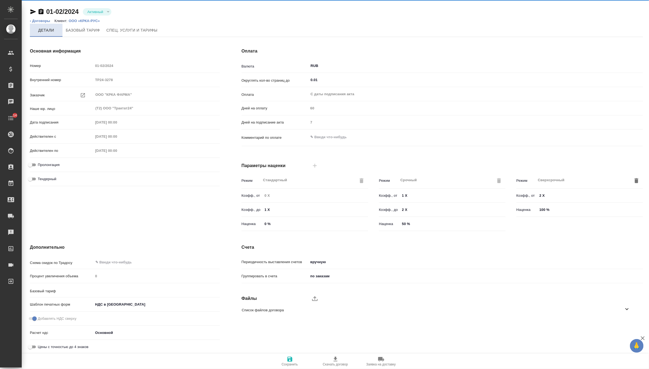
type input "без ТП"
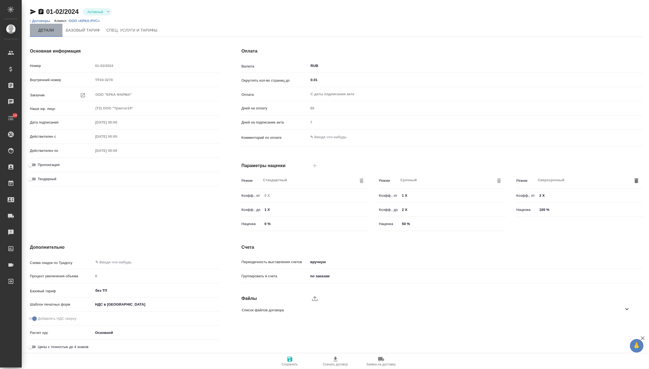
click at [42, 24] on button "Детали" at bounding box center [46, 30] width 33 height 13
click at [44, 21] on link "‹ Договоры" at bounding box center [40, 21] width 20 height 4
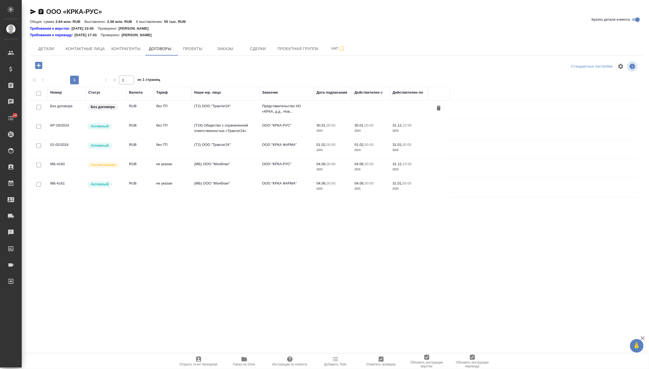
click at [155, 184] on td "не указан" at bounding box center [173, 187] width 38 height 19
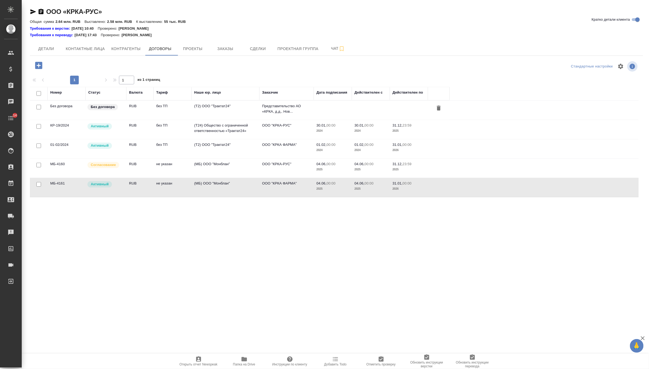
click at [155, 184] on td "не указан" at bounding box center [173, 187] width 38 height 19
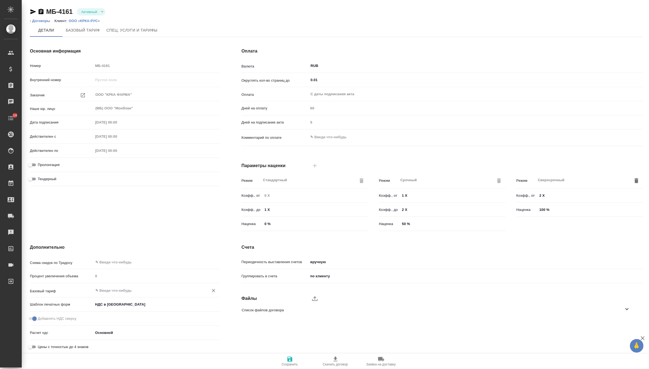
click at [133, 289] on input "text" at bounding box center [147, 290] width 105 height 7
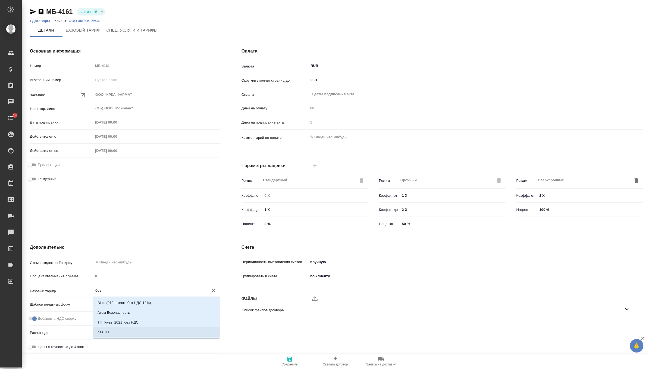
click at [113, 329] on li "без ТП" at bounding box center [156, 332] width 127 height 10
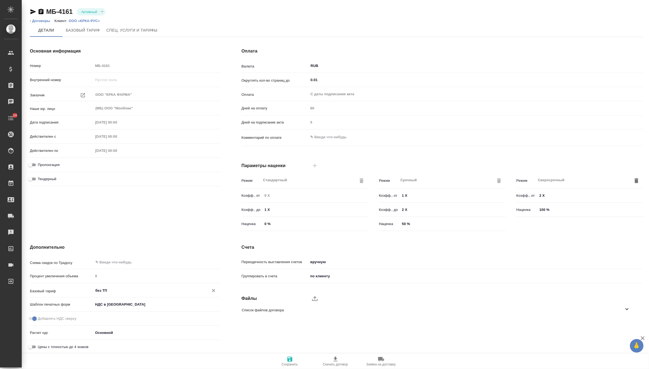
type input "без ТП"
click at [284, 360] on span "Сохранить" at bounding box center [289, 361] width 39 height 10
type input "без ТП"
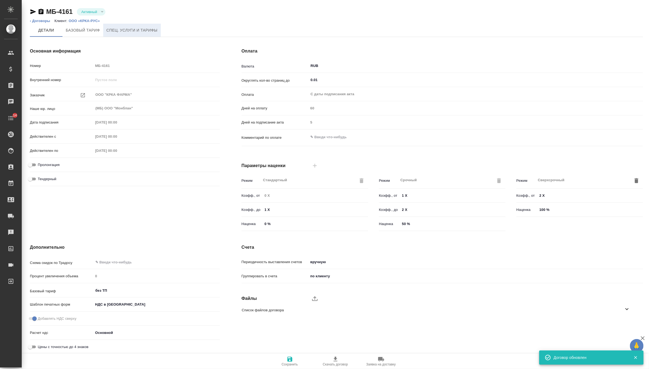
click at [122, 32] on span "Спец. услуги и тарифы" at bounding box center [132, 30] width 51 height 7
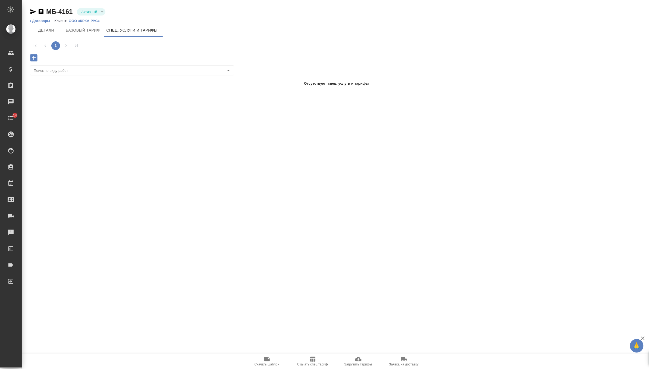
click at [35, 58] on icon "button" at bounding box center [34, 58] width 10 height 10
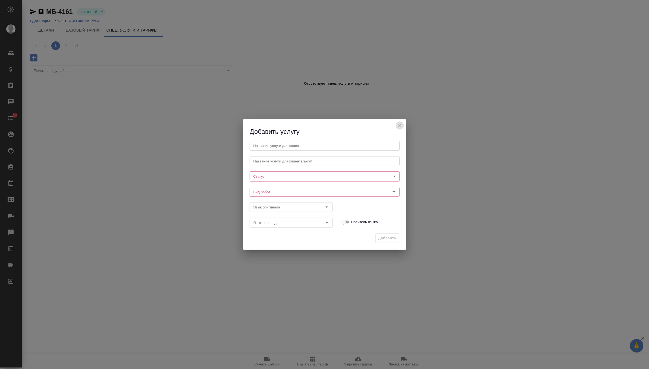
click at [400, 124] on icon "close" at bounding box center [400, 125] width 7 height 7
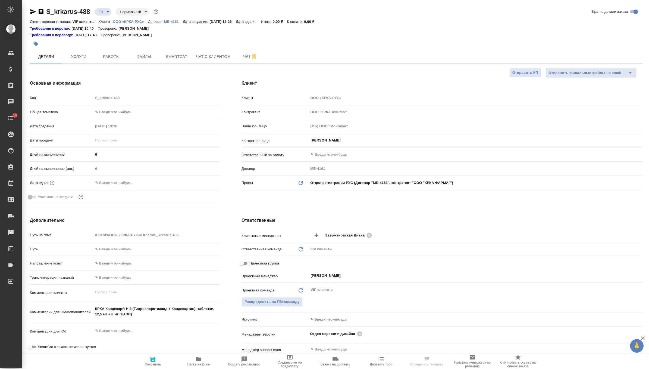
select select "RU"
type textarea "x"
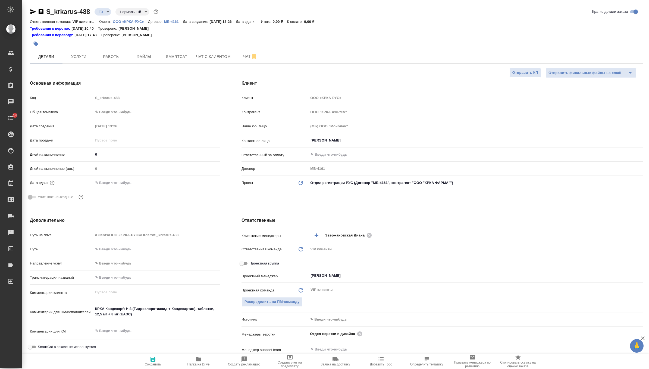
type textarea "x"
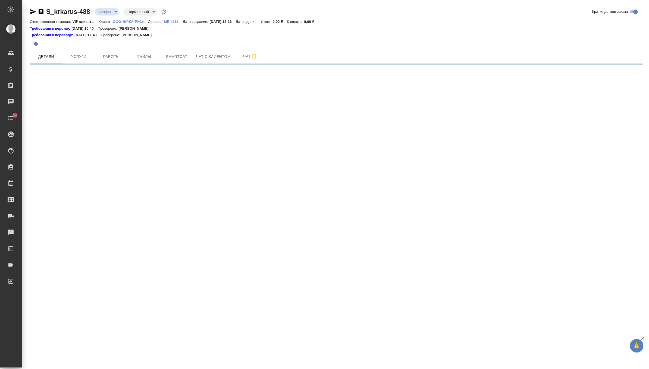
select select "RU"
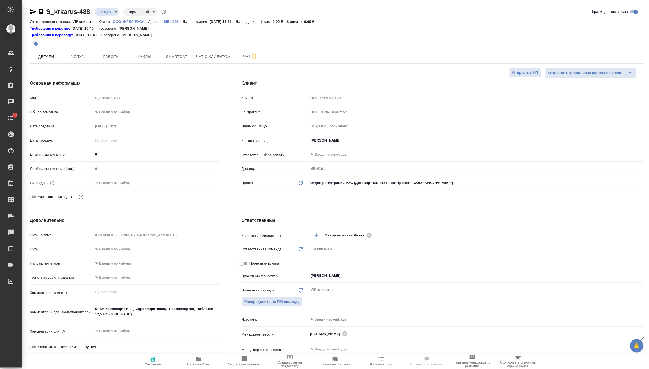
type textarea "x"
click at [246, 61] on button "Чат" at bounding box center [250, 57] width 33 height 14
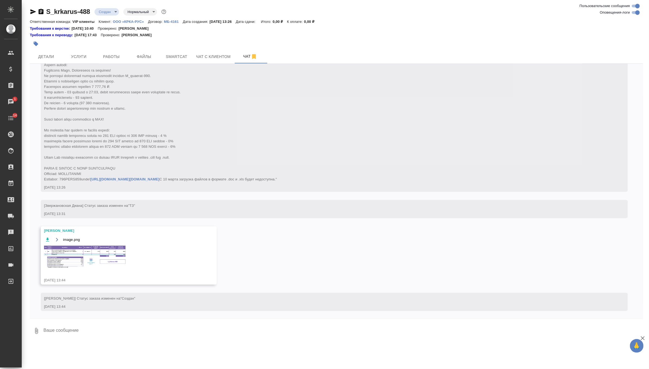
scroll to position [197, 0]
click at [105, 239] on div "image.png" at bounding box center [121, 238] width 154 height 7
click at [104, 254] on img at bounding box center [85, 256] width 82 height 22
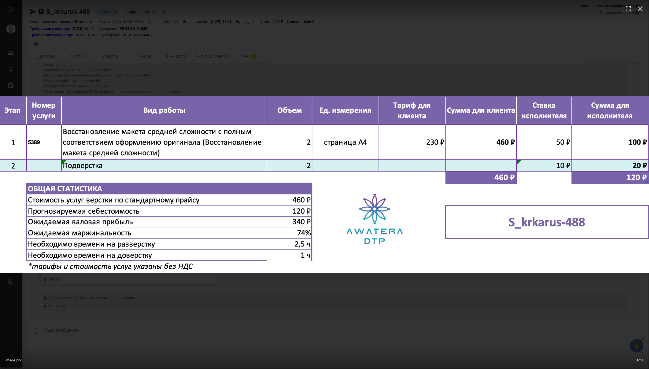
click at [264, 78] on div "image.png 1 of 1" at bounding box center [324, 184] width 649 height 369
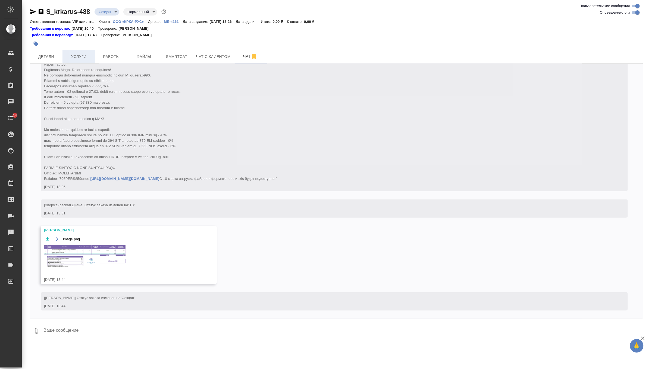
click at [82, 52] on button "Услуги" at bounding box center [79, 57] width 33 height 14
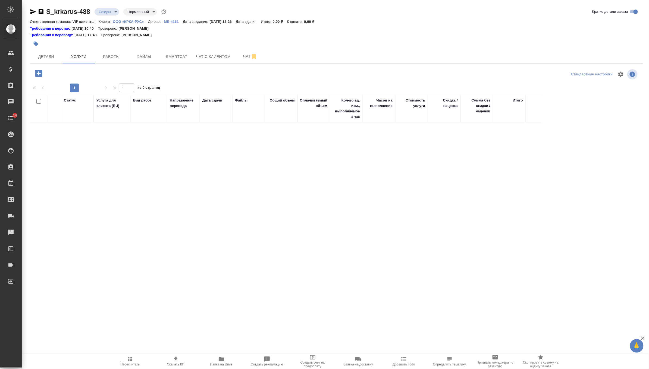
click at [37, 72] on icon "button" at bounding box center [38, 73] width 7 height 7
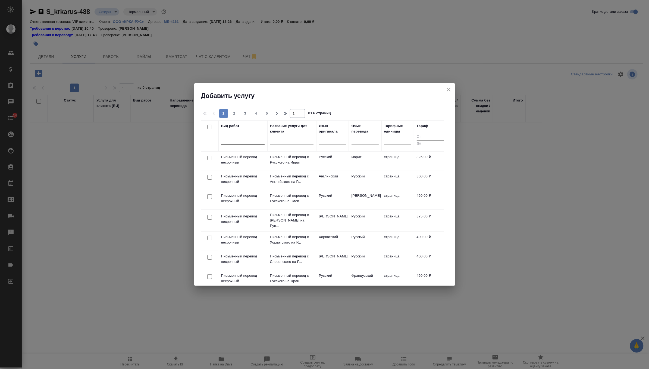
click at [249, 138] on div at bounding box center [242, 139] width 43 height 8
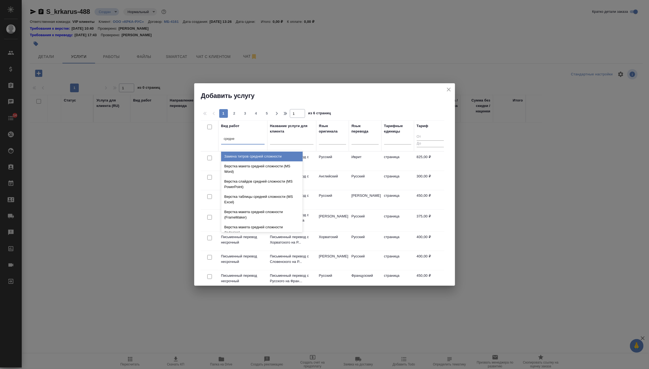
type input "средней"
click at [247, 169] on div "Верстка макета средней сложности (MS Word)" at bounding box center [262, 168] width 82 height 15
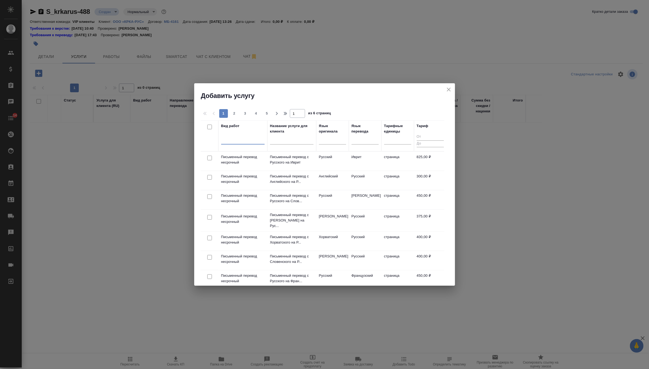
click at [241, 142] on div at bounding box center [242, 139] width 43 height 8
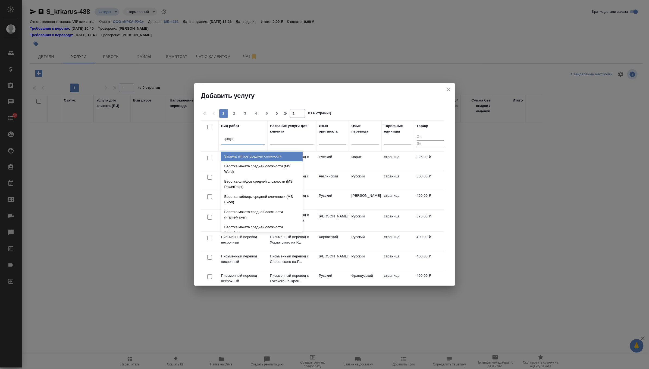
type input "средней"
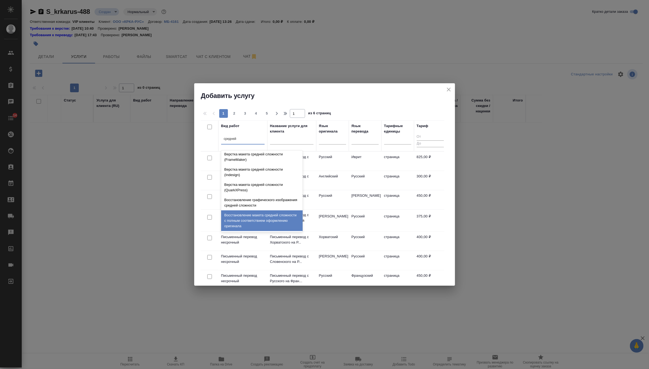
click at [270, 222] on div "Восстановление макета средней сложности с полным соответствием оформлению ориги…" at bounding box center [262, 220] width 82 height 21
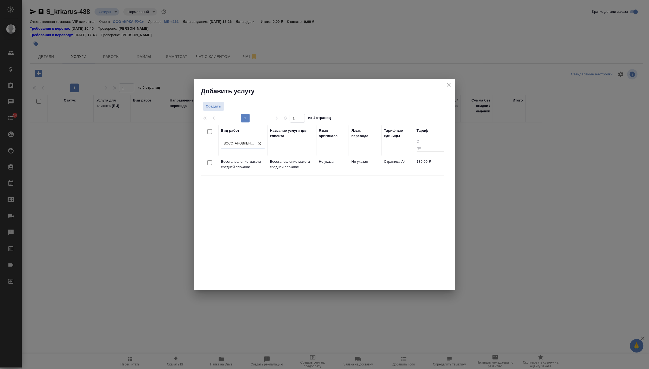
click at [209, 163] on input "checkbox" at bounding box center [209, 162] width 5 height 5
checkbox input "true"
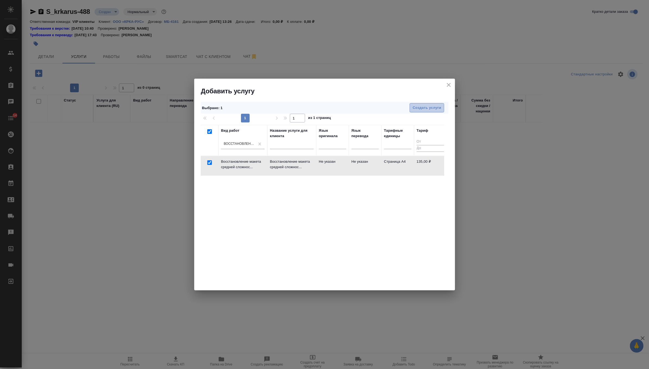
click at [435, 105] on span "Создать услуги" at bounding box center [427, 108] width 29 height 6
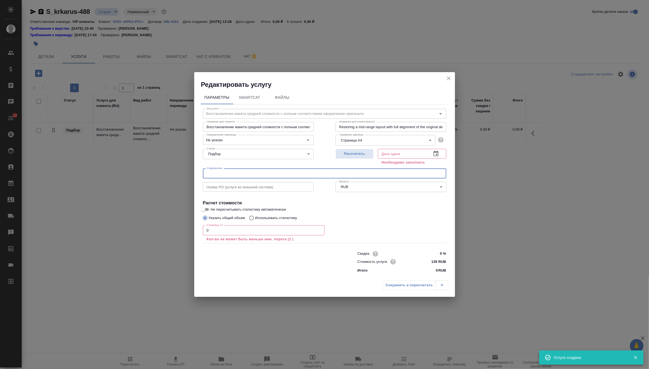
click at [233, 170] on input "text" at bounding box center [325, 173] width 244 height 10
click at [222, 228] on input "0" at bounding box center [264, 230] width 122 height 10
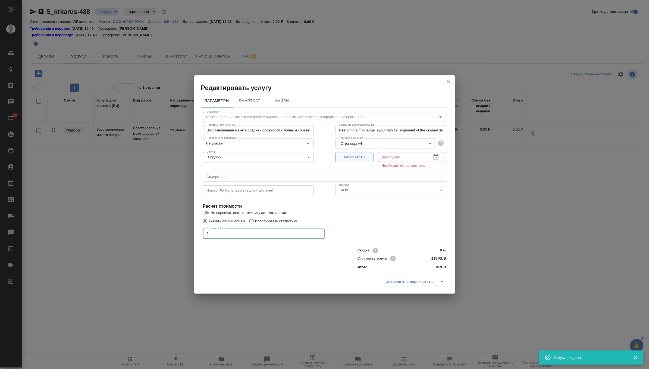
type input "2"
click at [362, 158] on span "Рассчитать" at bounding box center [355, 157] width 32 height 6
type input "08.09.2025 13:57"
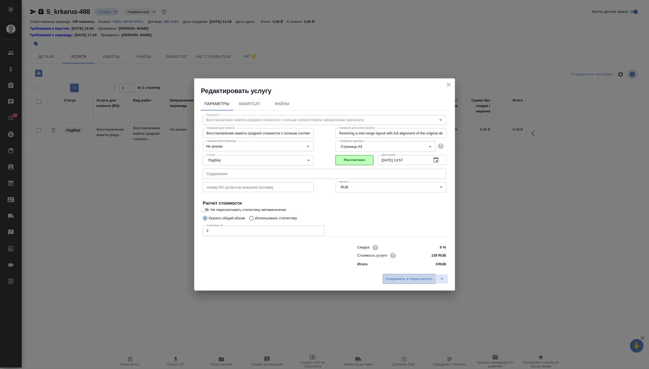
click at [401, 281] on span "Сохранить и пересчитать" at bounding box center [409, 279] width 47 height 6
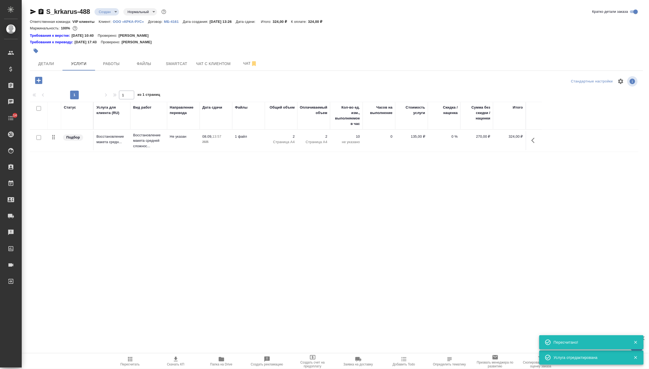
click at [40, 79] on icon "button" at bounding box center [38, 80] width 7 height 7
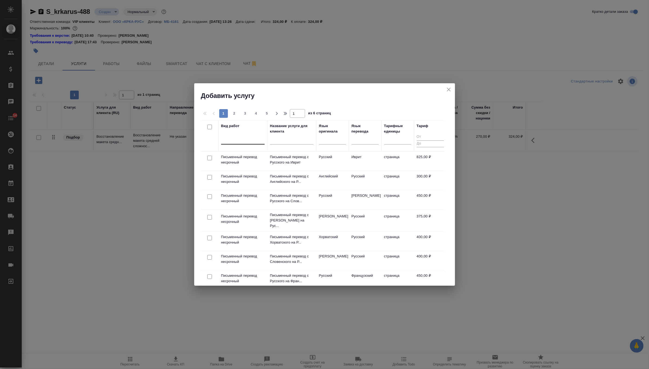
click at [238, 140] on div at bounding box center [242, 139] width 43 height 8
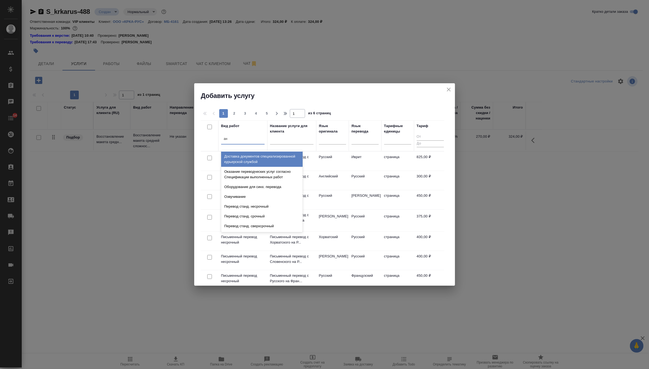
type input "а"
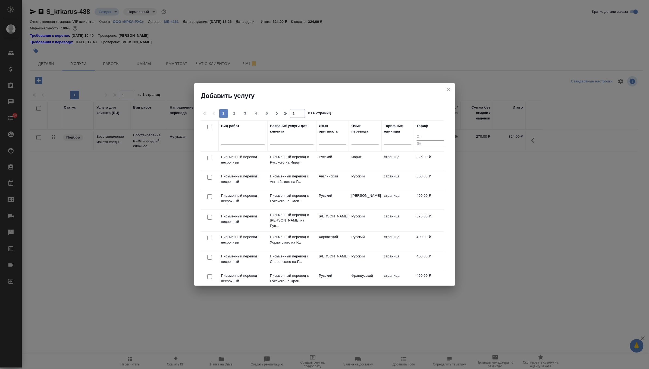
click at [347, 180] on td "Английский" at bounding box center [332, 180] width 33 height 19
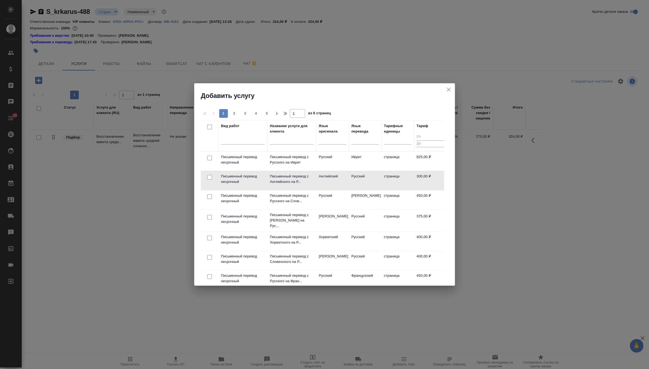
click at [209, 177] on input "checkbox" at bounding box center [209, 177] width 5 height 5
checkbox input "true"
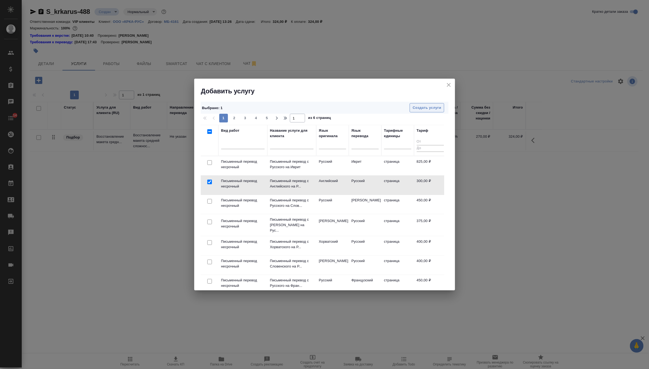
click at [434, 112] on button "Создать услуги" at bounding box center [427, 108] width 35 height 10
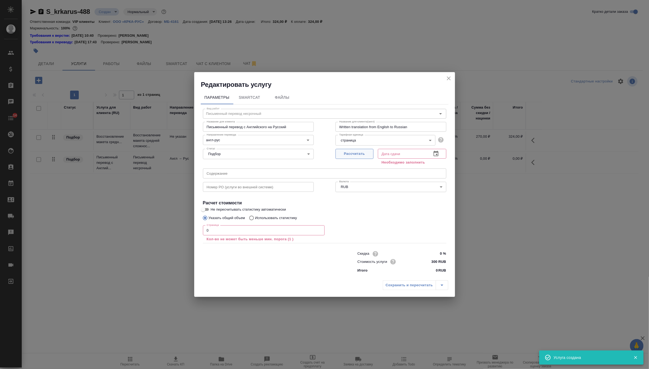
click at [368, 157] on span "Рассчитать" at bounding box center [355, 154] width 32 height 6
type input "08.09.2025 13:45"
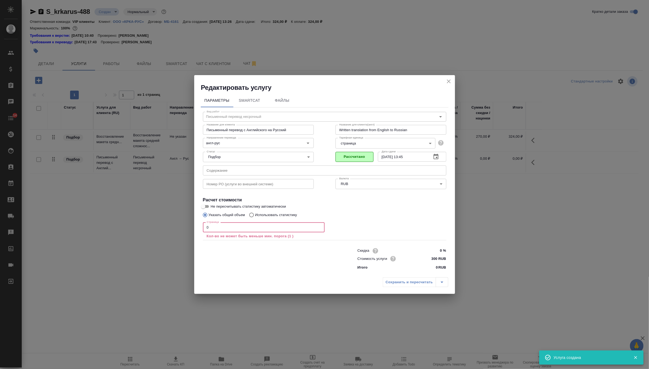
click at [262, 228] on input "0" at bounding box center [264, 227] width 122 height 10
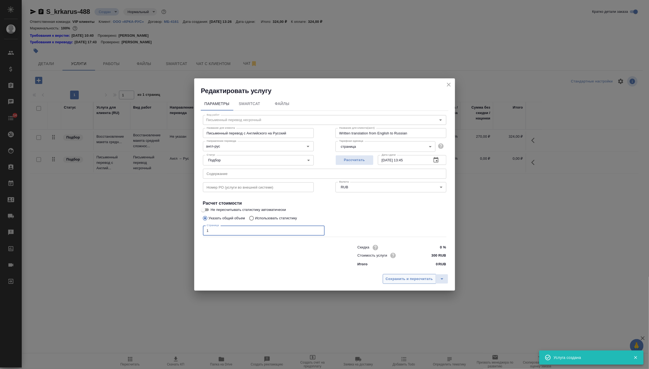
type input "1"
click at [412, 274] on button "Сохранить и пересчитать" at bounding box center [409, 279] width 53 height 10
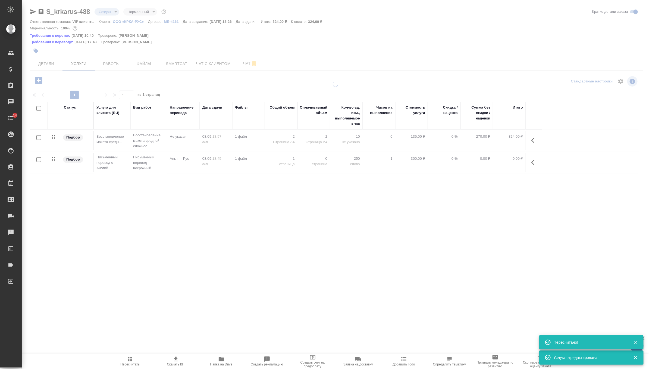
click at [49, 62] on div at bounding box center [336, 116] width 628 height 232
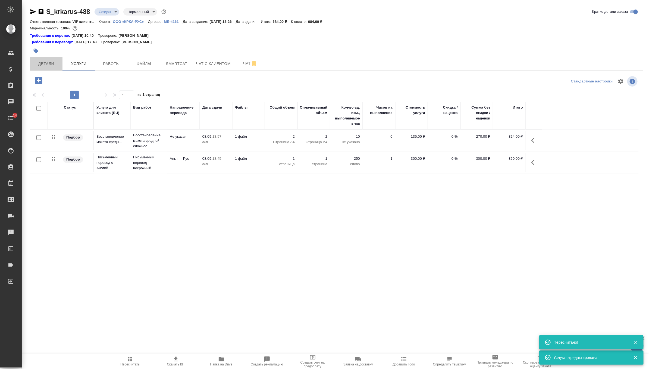
click at [49, 62] on span "Детали" at bounding box center [46, 63] width 26 height 7
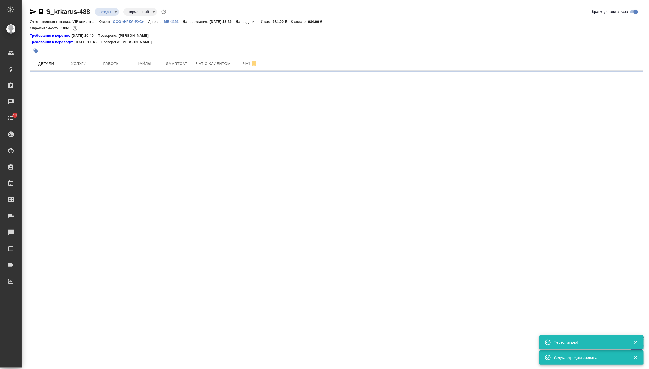
select select "RU"
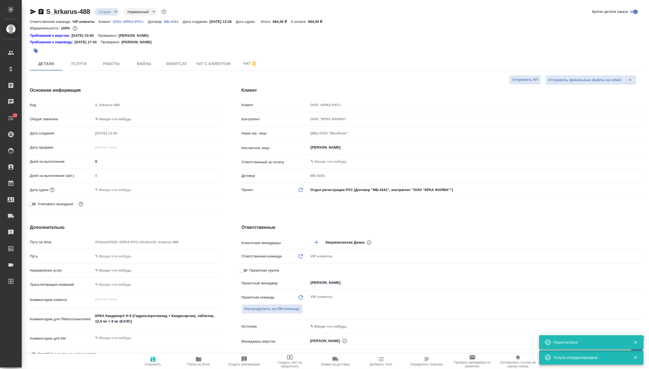
type textarea "x"
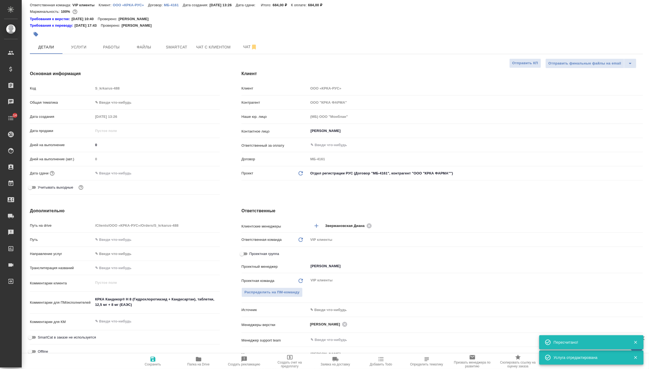
scroll to position [25, 0]
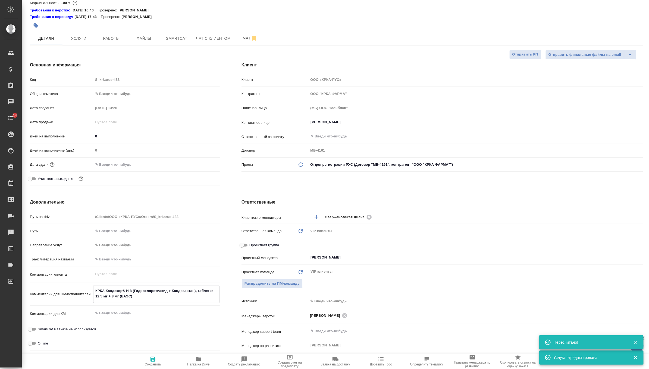
drag, startPoint x: 138, startPoint y: 297, endPoint x: 59, endPoint y: 282, distance: 80.0
click at [59, 282] on div "Путь на drive /Clients/ООО «КРКА-РУС»/Orders/S_krkarus-488 Путь Направление усл…" at bounding box center [125, 289] width 190 height 155
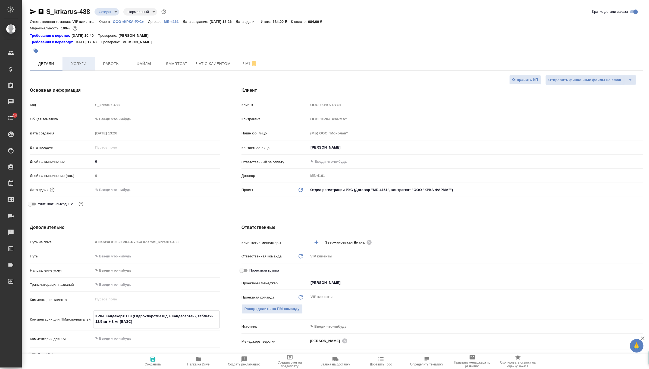
type textarea "x"
click at [80, 64] on span "Услуги" at bounding box center [79, 63] width 26 height 7
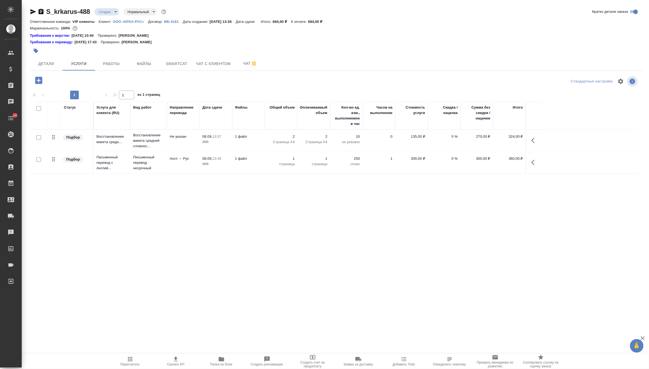
click at [221, 144] on p "2025" at bounding box center [215, 141] width 27 height 5
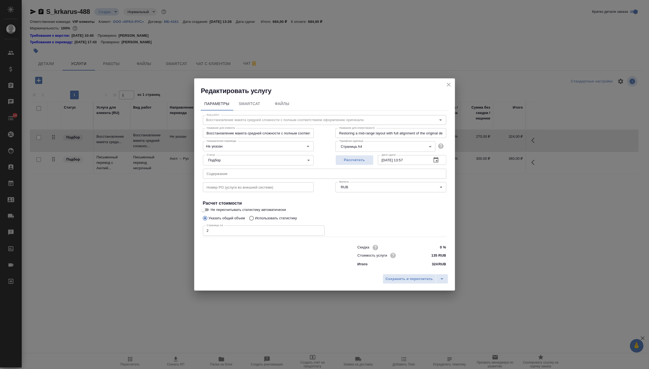
click at [225, 173] on input "text" at bounding box center [325, 174] width 244 height 10
paste input "КРКА Кандекор® H 8 (Гидрохлоротиазид + Кандесартан), таблетки, 12,5 мг + 8 мг (…"
type input "КРКА Кандекор® H 8 (Гидрохлоротиазид + Кандесартан), таблетки, 12,5 мг + 8 мг (…"
click at [413, 281] on span "Сохранить и пересчитать" at bounding box center [409, 279] width 47 height 6
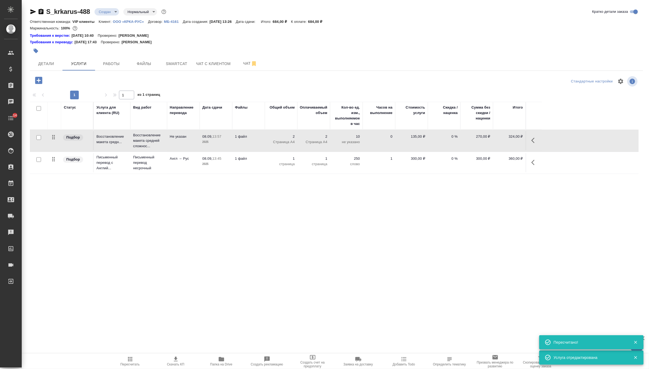
click at [177, 164] on td "Англ → Рус" at bounding box center [183, 162] width 33 height 19
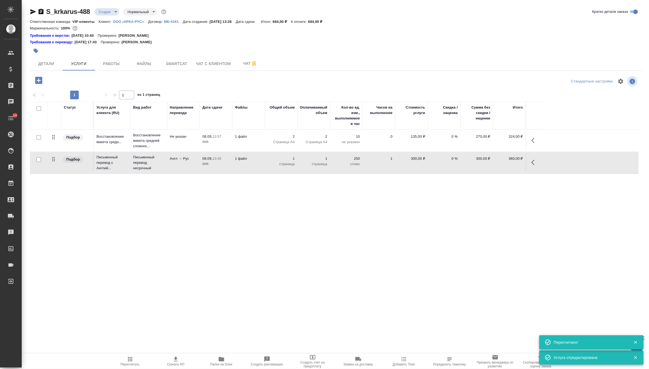
click at [177, 164] on td "Англ → Рус" at bounding box center [183, 162] width 33 height 19
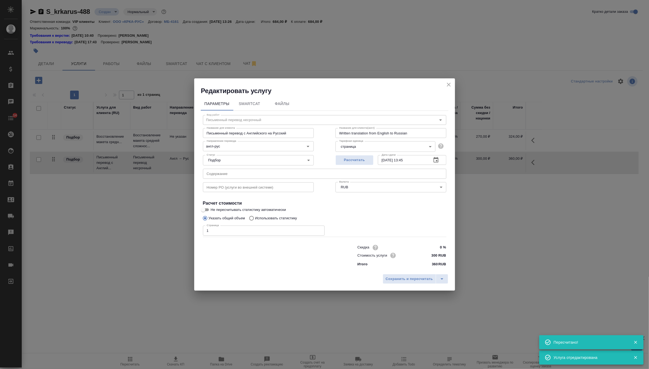
click at [251, 172] on input "text" at bounding box center [325, 174] width 244 height 10
paste input "КРКА Кандекор® H 8 (Гидрохлоротиазид + Кандесартан), таблетки, 12,5 мг + 8 мг (…"
type input "КРКА Кандекор® H 8 (Гидрохлоротиазид + Кандесартан), таблетки, 12,5 мг + 8 мг (…"
click at [422, 275] on button "Сохранить и пересчитать" at bounding box center [409, 279] width 53 height 10
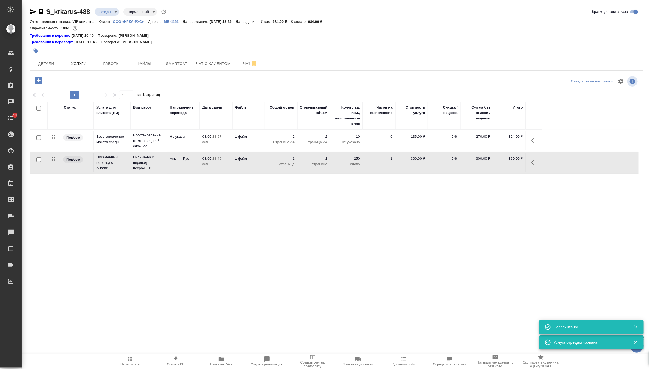
click at [39, 161] on input "checkbox" at bounding box center [38, 159] width 5 height 5
checkbox input "true"
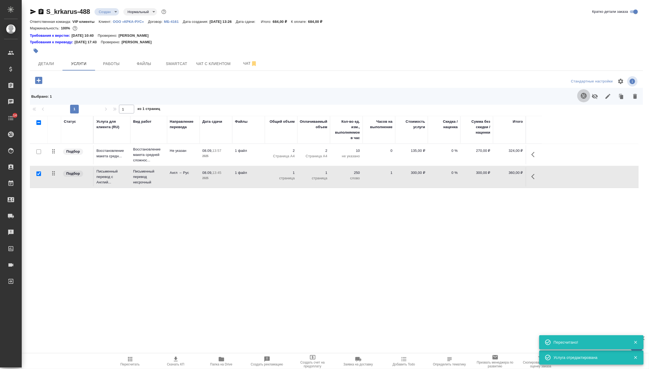
click at [584, 99] on button "button" at bounding box center [584, 95] width 13 height 13
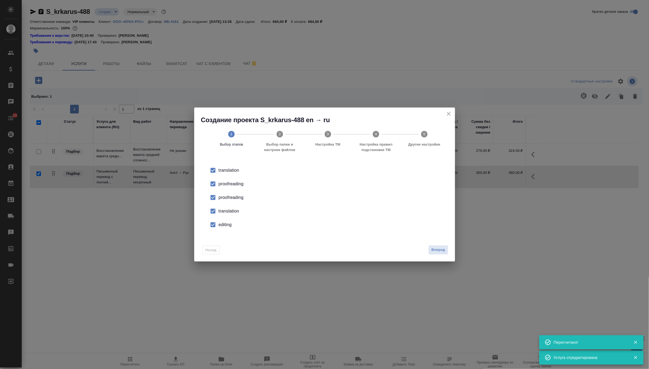
click at [229, 200] on div "proofreading" at bounding box center [330, 197] width 223 height 7
click at [229, 207] on li "translation" at bounding box center [325, 211] width 244 height 14
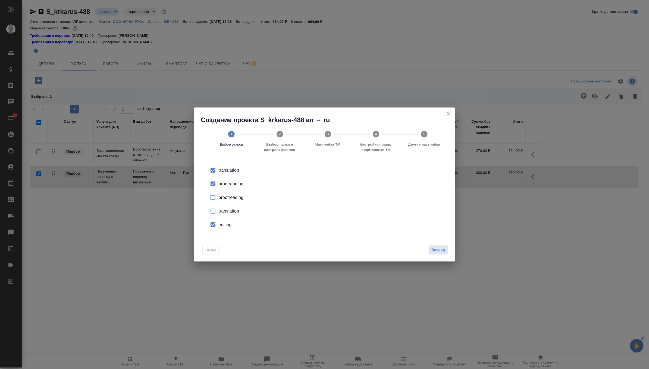
click at [228, 222] on div "editing" at bounding box center [330, 224] width 223 height 7
click at [437, 251] on span "Вперед" at bounding box center [439, 250] width 14 height 6
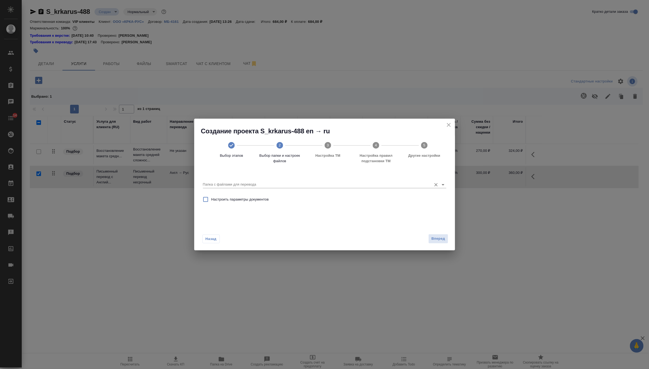
click at [349, 183] on input "Папка с файлами для перевода" at bounding box center [316, 184] width 226 height 7
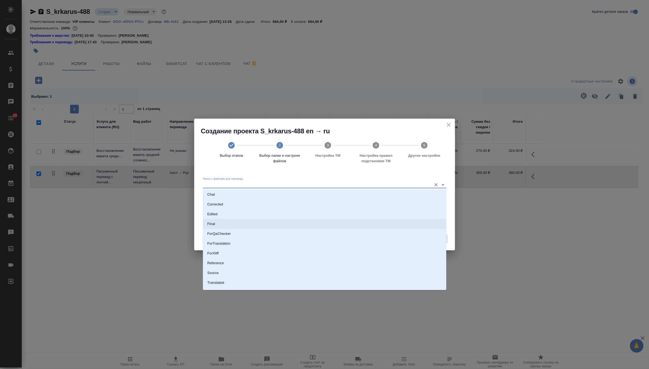
scroll to position [28, 0]
click at [264, 264] on li "Source" at bounding box center [325, 265] width 244 height 10
type input "Source"
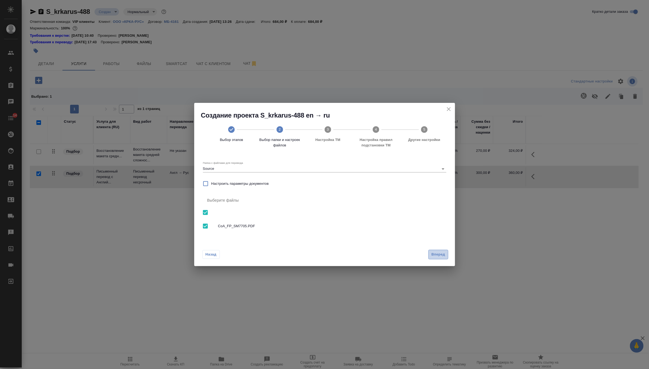
click at [439, 257] on span "Вперед" at bounding box center [439, 254] width 14 height 6
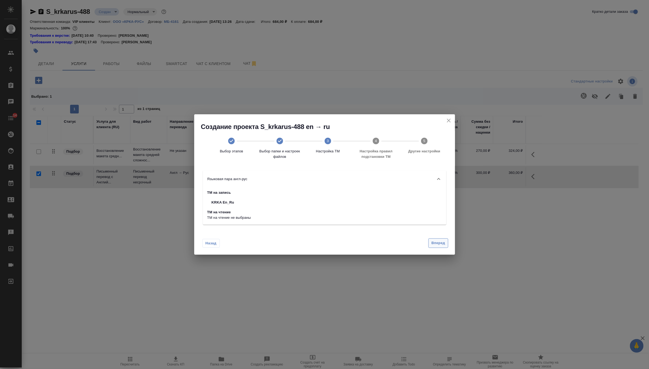
click at [439, 243] on span "Вперед" at bounding box center [439, 243] width 14 height 6
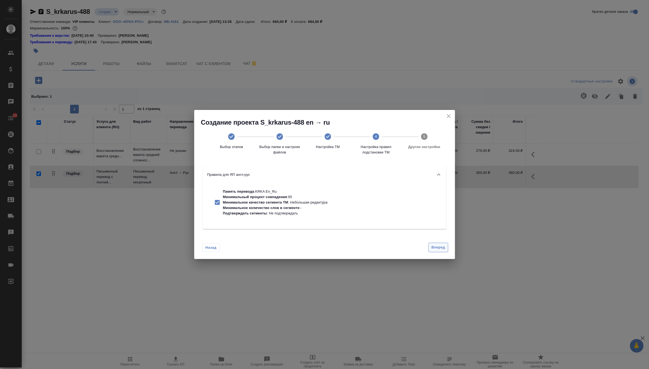
click at [439, 243] on button "Вперед" at bounding box center [439, 247] width 20 height 10
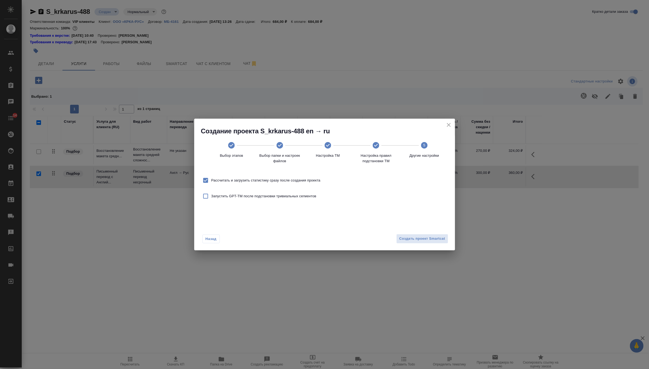
click at [311, 180] on span "Рассчитать и загрузить статистику сразу после создания проекта" at bounding box center [265, 179] width 109 height 5
click at [211, 180] on input "Рассчитать и загрузить статистику сразу после создания проекта" at bounding box center [205, 180] width 11 height 11
checkbox input "false"
click at [404, 240] on span "Создать проект Smartcat" at bounding box center [423, 238] width 46 height 6
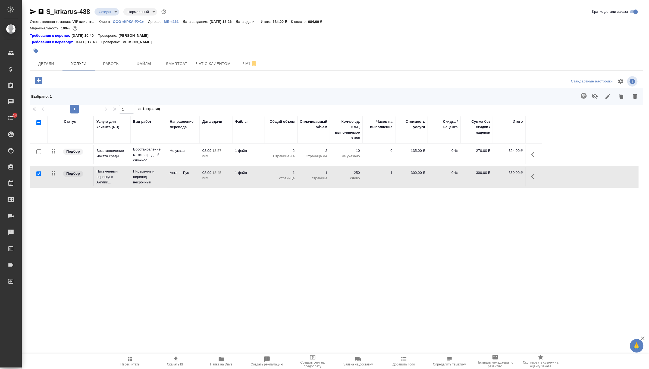
click at [214, 178] on p "2025" at bounding box center [215, 177] width 27 height 5
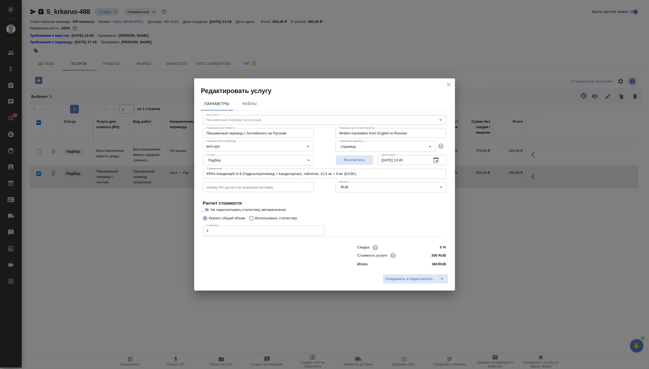
click at [225, 237] on div "Скидка 0 % Стоимость услуги 300 RUB Итого 360 RUB" at bounding box center [324, 254] width 265 height 45
click at [228, 230] on input "1" at bounding box center [264, 230] width 122 height 10
type input "2"
click at [394, 273] on div "Сохранить и пересчитать" at bounding box center [324, 280] width 261 height 19
click at [394, 281] on span "Сохранить и пересчитать" at bounding box center [409, 279] width 47 height 6
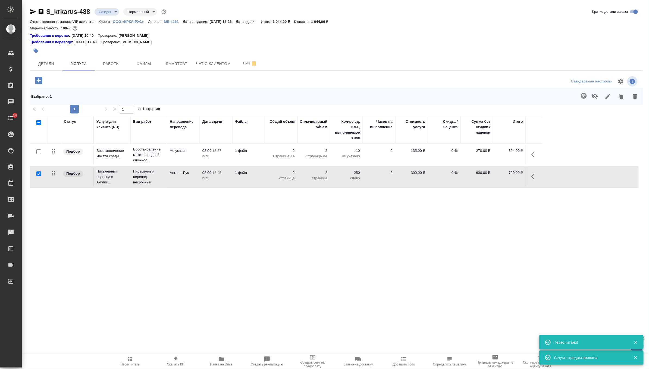
click at [125, 367] on button "Пересчитать" at bounding box center [130, 360] width 46 height 15
click at [176, 359] on icon "button" at bounding box center [176, 358] width 4 height 5
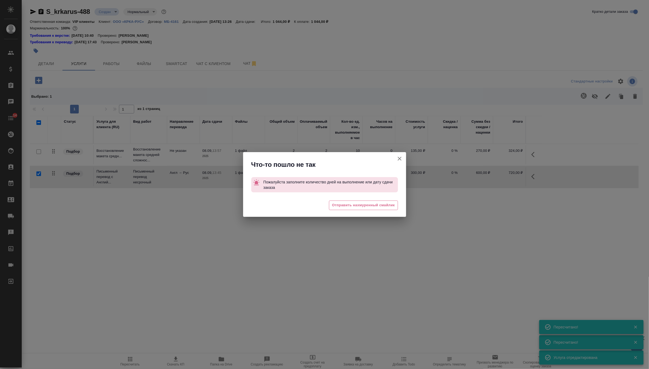
click at [397, 158] on icon "button" at bounding box center [400, 158] width 7 height 7
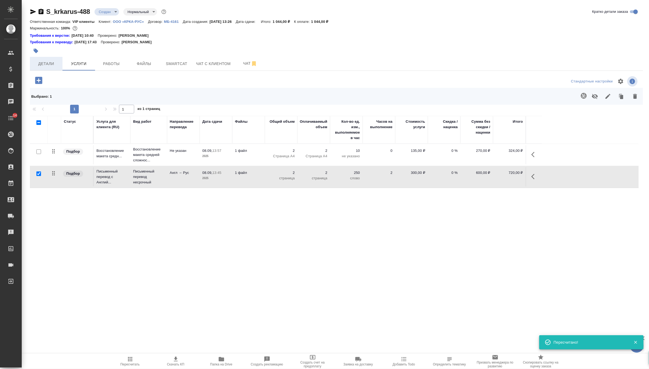
click at [47, 63] on span "Детали" at bounding box center [46, 63] width 26 height 7
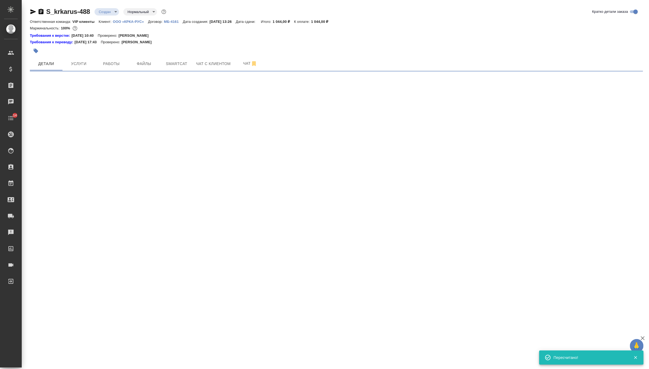
select select "RU"
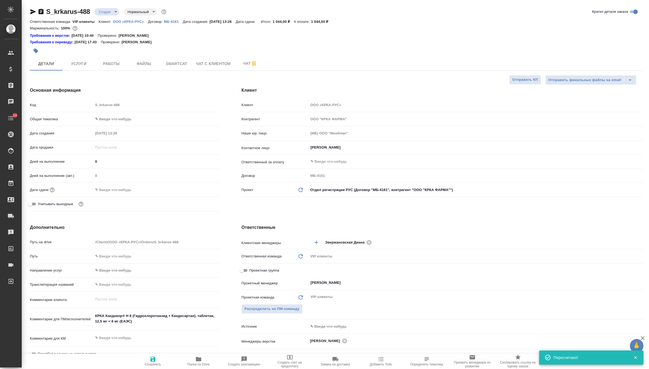
type textarea "x"
click at [123, 191] on input "text" at bounding box center [117, 190] width 48 height 8
click at [203, 187] on icon "button" at bounding box center [204, 188] width 5 height 5
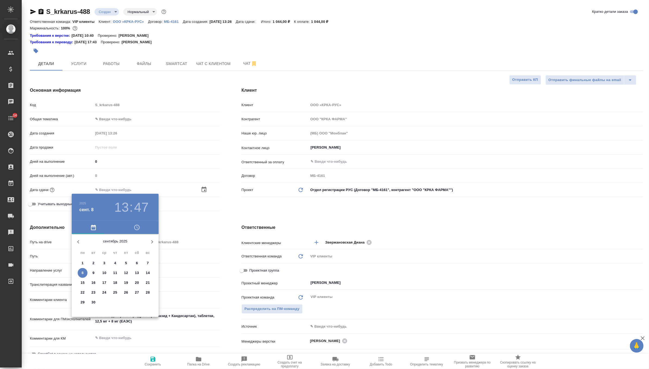
click at [92, 269] on button "9" at bounding box center [94, 273] width 10 height 10
type input "09.09.2025 13:47"
type textarea "x"
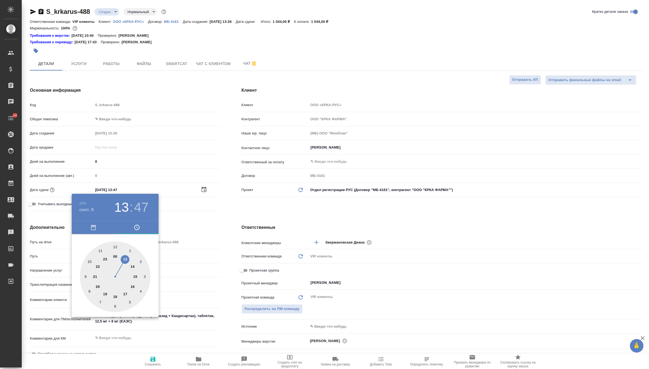
click at [124, 292] on div at bounding box center [115, 276] width 71 height 71
type input "09.09.2025 17:47"
type textarea "x"
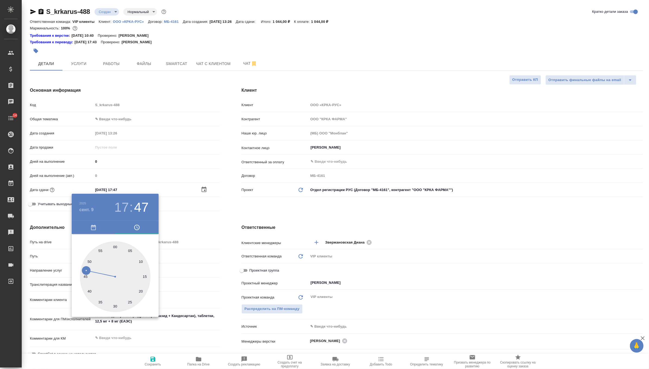
type input "09.09.2025 17:00"
type textarea "x"
click at [114, 245] on div at bounding box center [115, 276] width 71 height 71
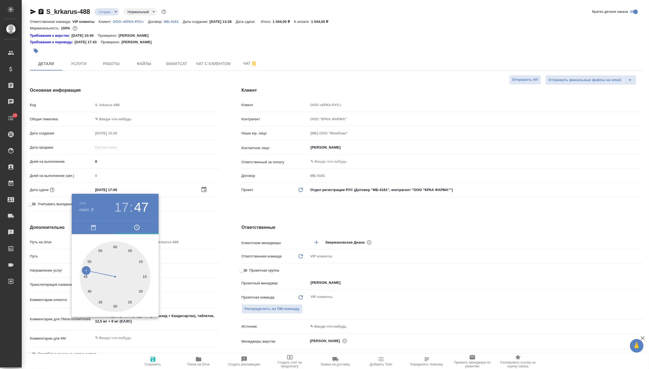
type textarea "x"
click at [257, 223] on div at bounding box center [324, 184] width 649 height 369
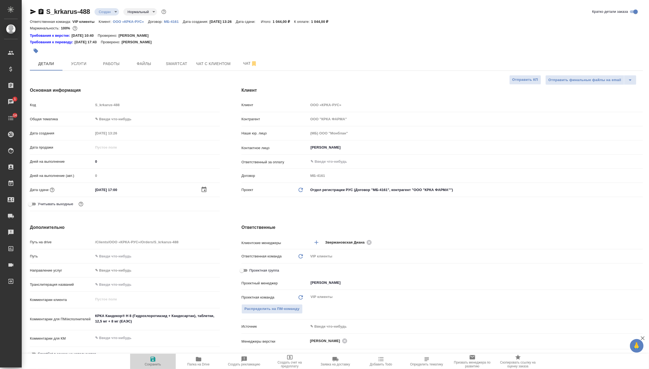
click at [142, 360] on span "Сохранить" at bounding box center [152, 361] width 39 height 10
type textarea "x"
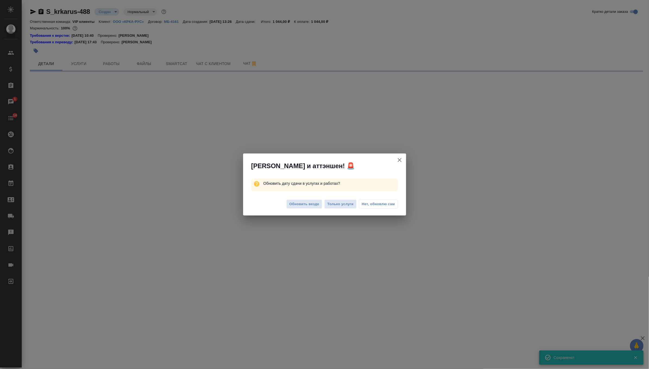
select select "RU"
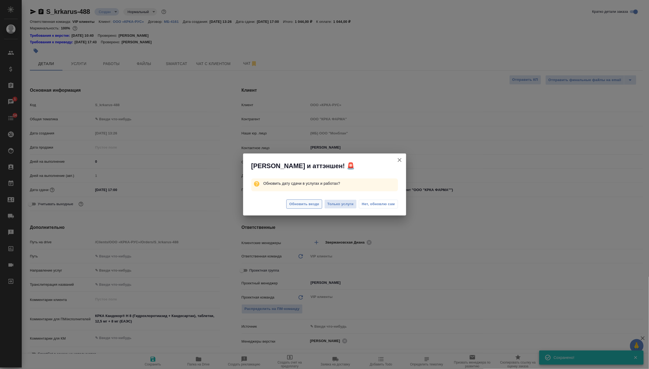
type textarea "x"
click at [303, 204] on span "Обновить везде" at bounding box center [304, 204] width 30 height 6
type textarea "x"
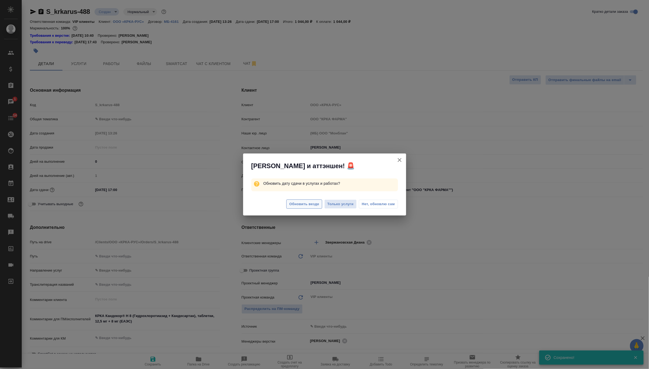
type textarea "x"
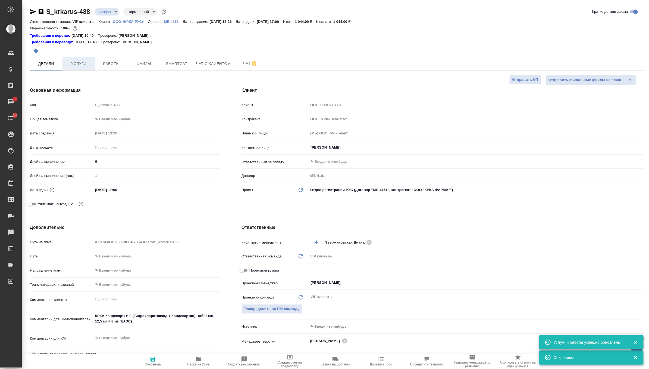
click at [77, 67] on button "Услуги" at bounding box center [79, 64] width 33 height 14
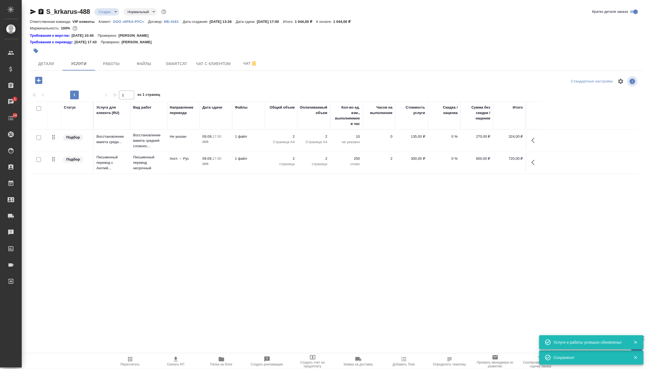
click at [174, 361] on icon "button" at bounding box center [176, 359] width 7 height 7
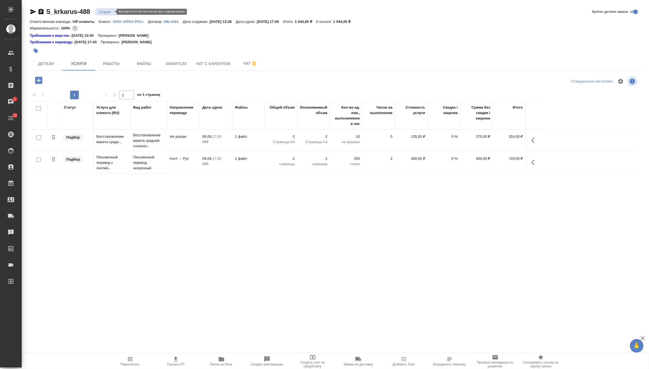
click at [111, 12] on body "🙏 .cls-1 fill:#fff; AWATERA Zverzhanovskaya Diana Клиенты Спецификации Заказы 1…" at bounding box center [324, 184] width 649 height 369
click at [111, 23] on button "Согласование КП" at bounding box center [115, 21] width 32 height 6
drag, startPoint x: 353, startPoint y: 21, endPoint x: 366, endPoint y: 21, distance: 13.3
click at [355, 21] on p "1 044,00 ₽" at bounding box center [344, 22] width 21 height 4
copy p "1 044,00"
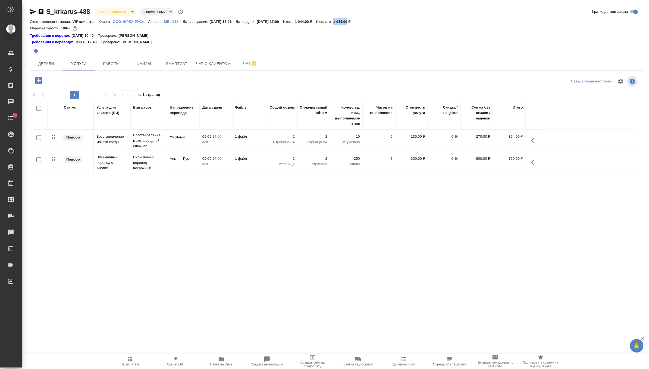
click at [126, 13] on body "🙏 .cls-1 fill:#fff; AWATERA Zverzhanovskaya Diana Клиенты Спецификации Заказы 0…" at bounding box center [324, 184] width 649 height 369
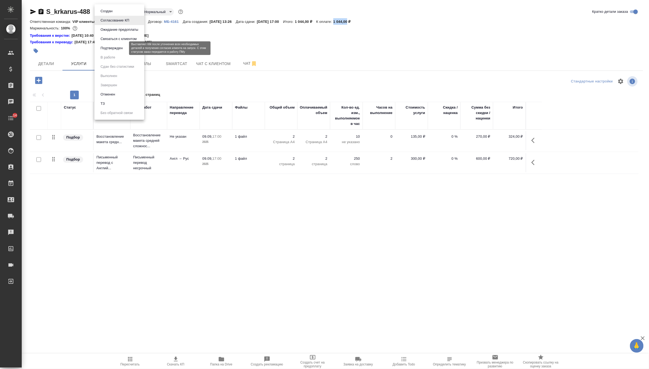
click at [121, 48] on button "Подтвержден" at bounding box center [112, 48] width 26 height 6
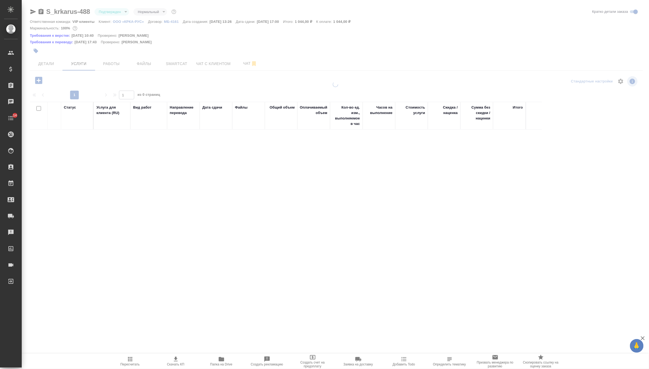
click at [242, 65] on span "Чат" at bounding box center [250, 63] width 26 height 7
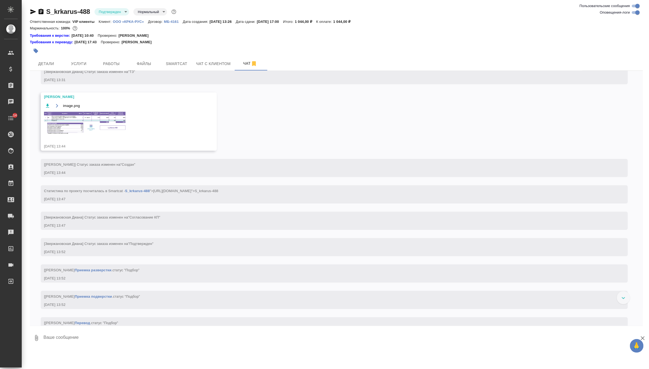
scroll to position [185, 0]
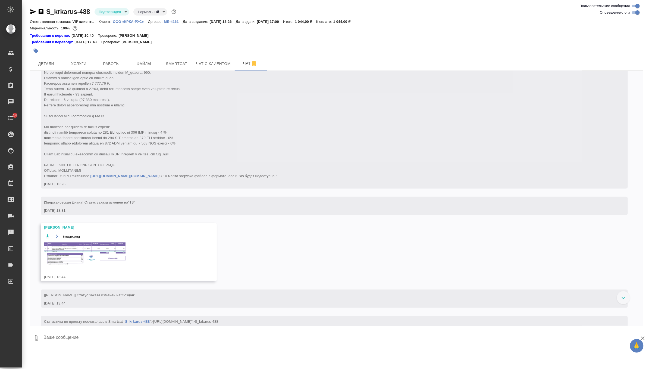
click at [98, 264] on img at bounding box center [85, 253] width 82 height 22
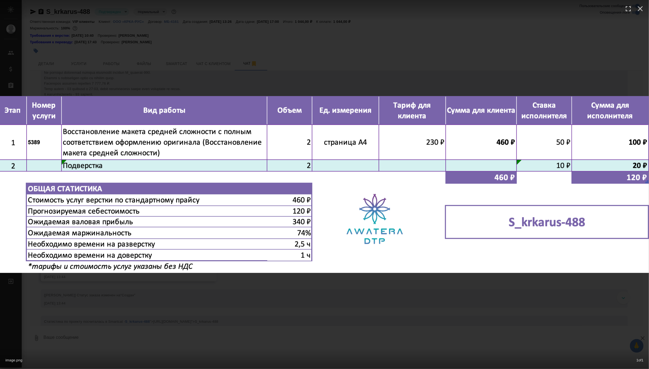
click at [170, 65] on div "image.png 1 of 1" at bounding box center [324, 184] width 649 height 369
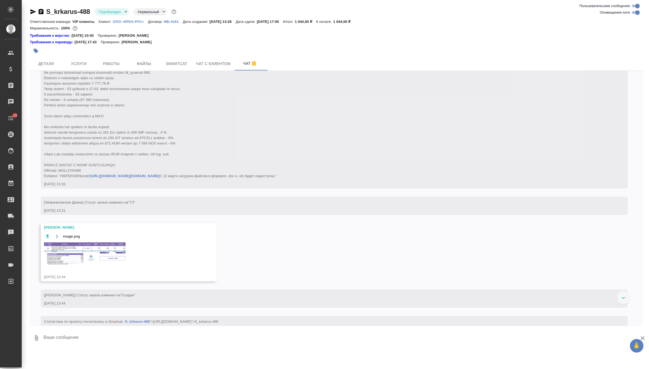
click at [102, 55] on div at bounding box center [234, 51] width 409 height 12
click at [106, 65] on span "Работы" at bounding box center [111, 63] width 26 height 7
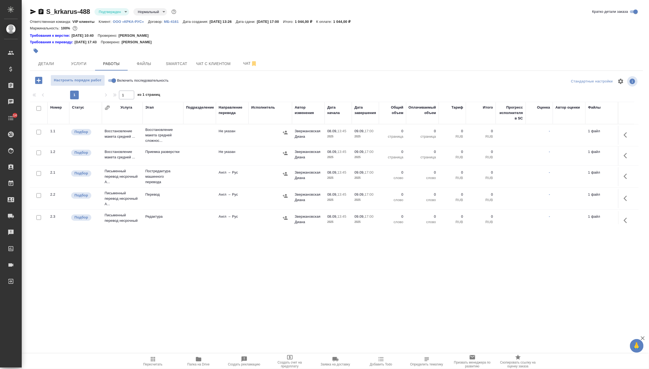
click at [631, 135] on button "button" at bounding box center [627, 134] width 13 height 13
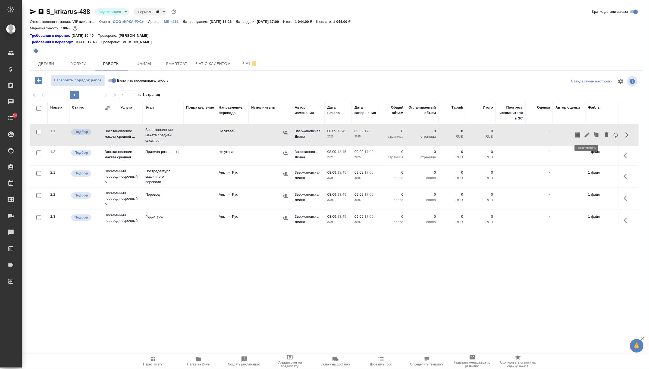
click at [585, 133] on icon "button" at bounding box center [587, 135] width 7 height 7
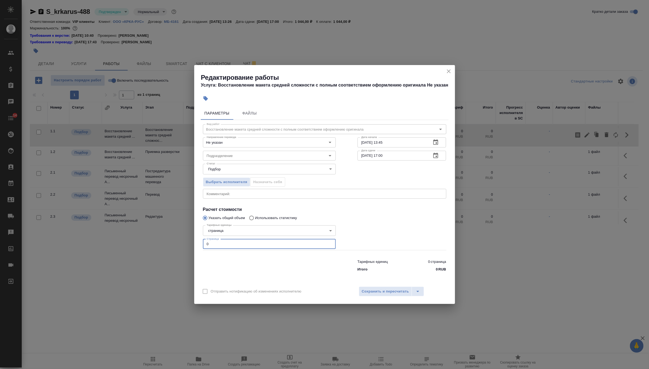
click at [259, 242] on input "0" at bounding box center [269, 244] width 133 height 10
type input "2"
click at [437, 145] on icon "button" at bounding box center [436, 142] width 7 height 7
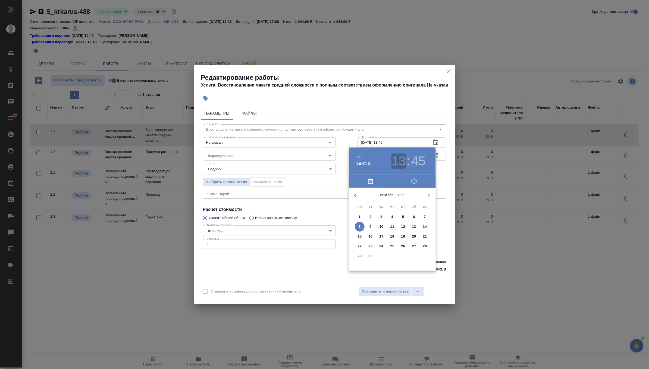
click at [404, 158] on h3 "13" at bounding box center [399, 160] width 14 height 15
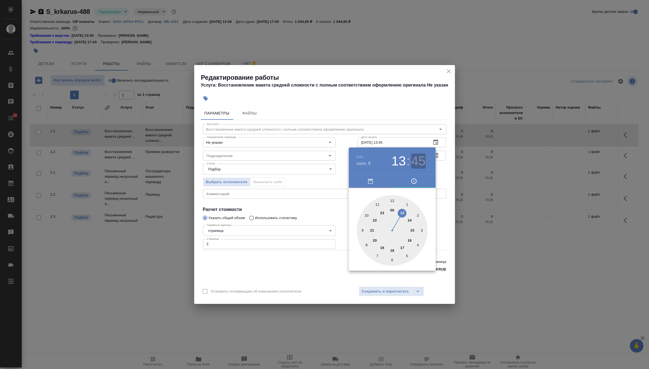
click at [420, 156] on h3 "45" at bounding box center [419, 160] width 14 height 15
type input "08.09.2025 13:50"
click at [364, 213] on div at bounding box center [392, 230] width 71 height 71
click at [442, 172] on div at bounding box center [324, 184] width 649 height 369
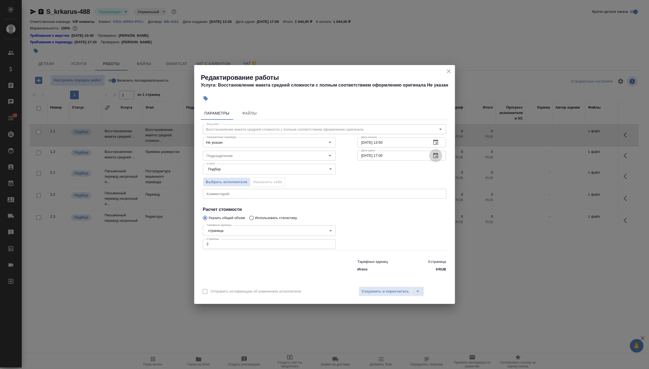
click at [437, 157] on icon "button" at bounding box center [436, 154] width 5 height 5
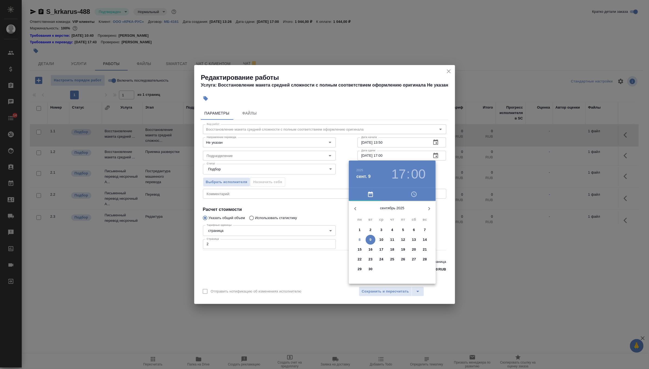
click at [361, 240] on p "8" at bounding box center [360, 239] width 2 height 5
click at [411, 252] on div at bounding box center [392, 243] width 71 height 71
type input "08.09.2025 16:30"
click at [392, 273] on div at bounding box center [392, 243] width 71 height 71
click at [442, 170] on div at bounding box center [324, 184] width 649 height 369
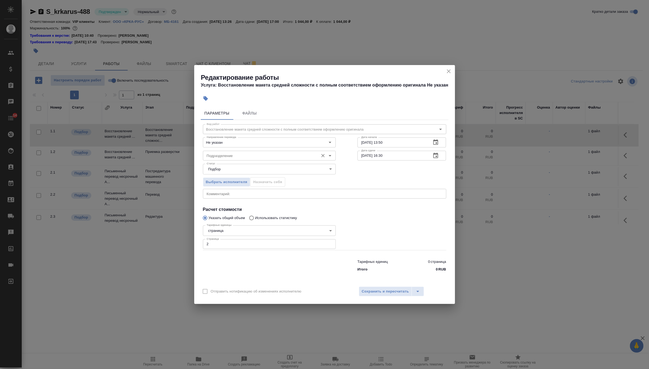
click at [303, 149] on div "Подразделение Подразделение" at bounding box center [269, 154] width 133 height 13
click at [302, 154] on input "Подразделение" at bounding box center [260, 155] width 111 height 7
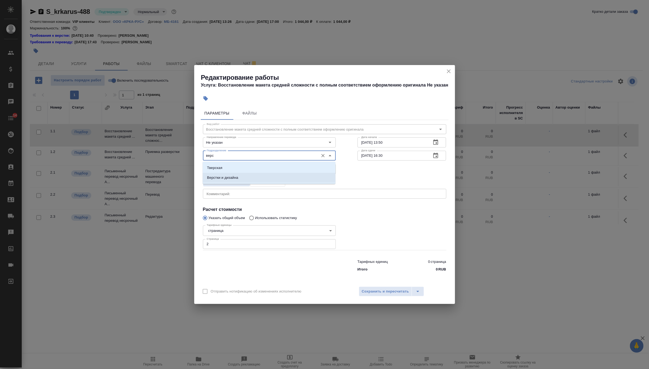
click at [293, 177] on li "Верстки и дизайна" at bounding box center [269, 178] width 133 height 10
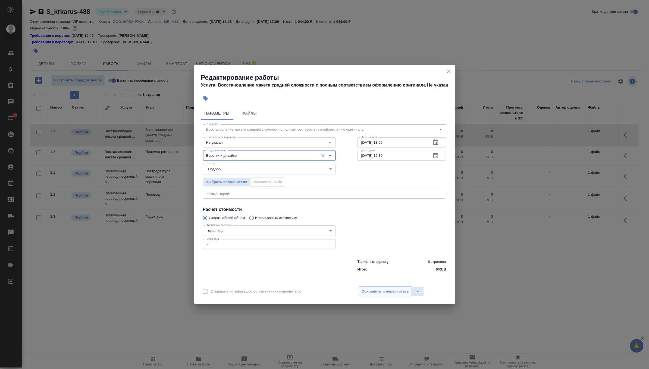
type input "Верстки и дизайна"
click at [385, 292] on span "Сохранить и пересчитать" at bounding box center [385, 291] width 47 height 6
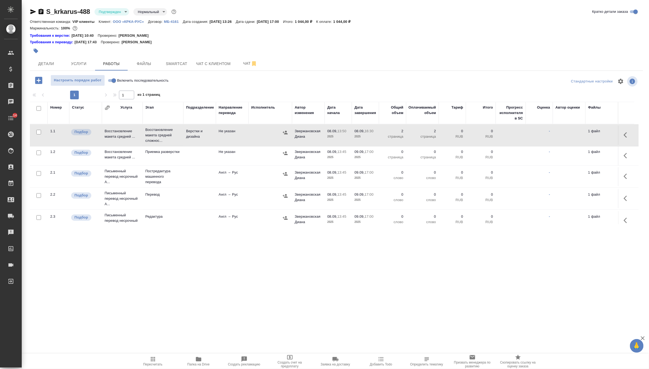
click at [385, 292] on div ".cls-1 fill:#fff; AWATERA Zverzhanovskaya Diana Клиенты Спецификации Заказы 0 Ч…" at bounding box center [324, 184] width 649 height 369
click at [245, 63] on span "Чат" at bounding box center [250, 63] width 26 height 7
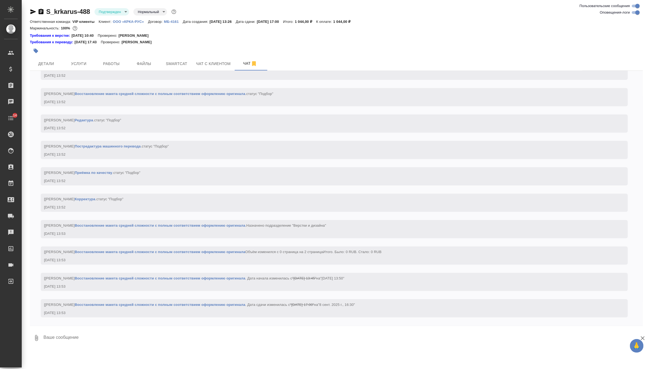
scroll to position [624, 0]
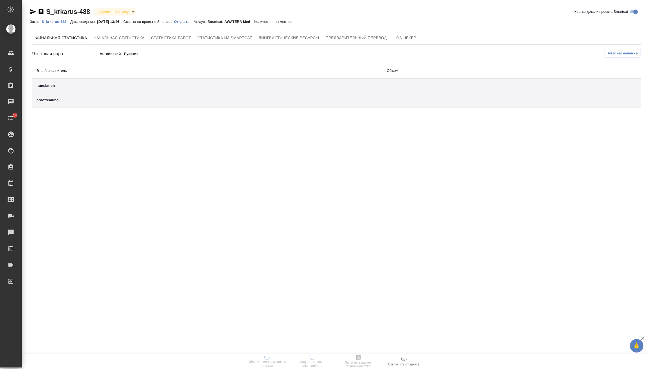
click at [194, 23] on p "Открыть" at bounding box center [184, 22] width 20 height 4
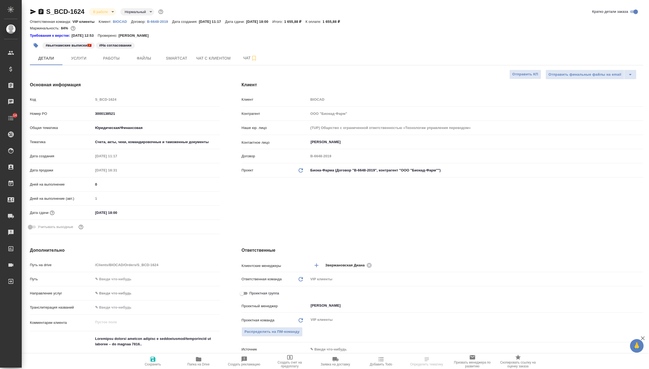
select select "RU"
click at [145, 57] on span "Файлы" at bounding box center [144, 58] width 26 height 7
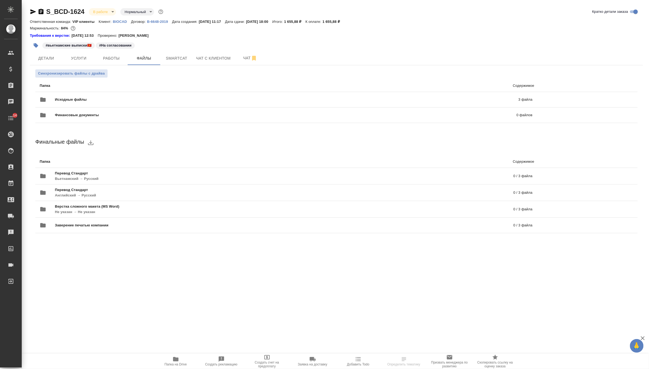
click at [176, 361] on icon "button" at bounding box center [176, 359] width 7 height 7
click at [242, 61] on span "Чат" at bounding box center [250, 58] width 26 height 7
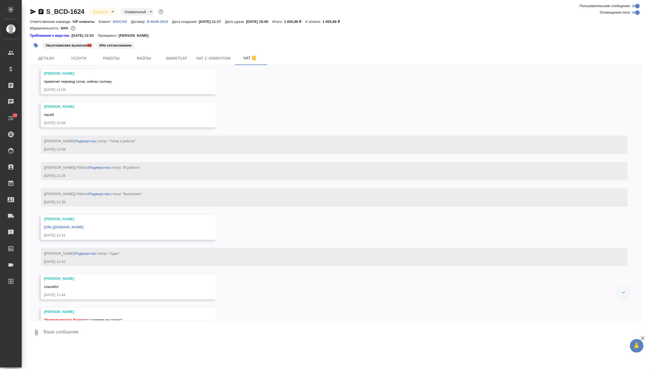
click at [106, 332] on textarea at bounding box center [343, 332] width 600 height 18
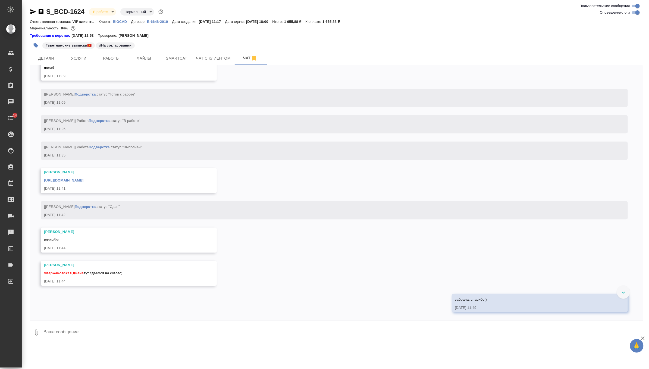
scroll to position [2251, 0]
type textarea """
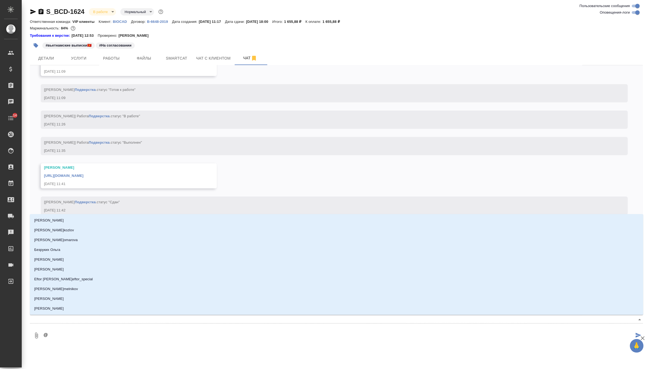
type textarea "@г"
type input "г"
type textarea "@го"
type input "го"
type textarea "@гор"
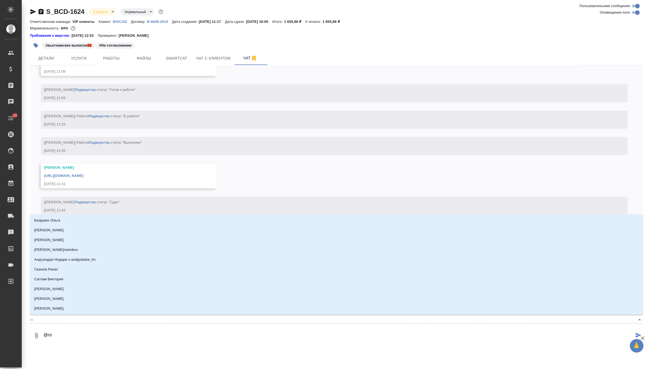
type input "гор"
type textarea "@горш"
type input "горш"
type textarea "@горшк"
type input "горшк"
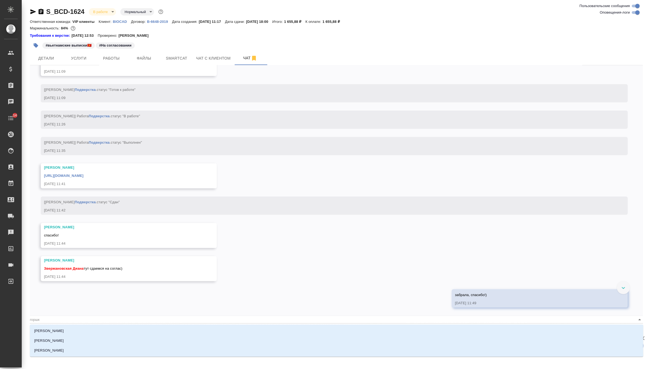
type textarea "@горшко"
type input "горшко"
type textarea "@горшков"
type input "горшков"
type textarea "@[PERSON_NAME]"
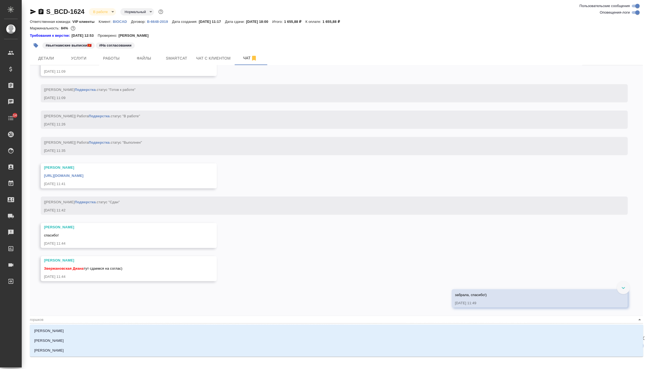
type input "горшкова"
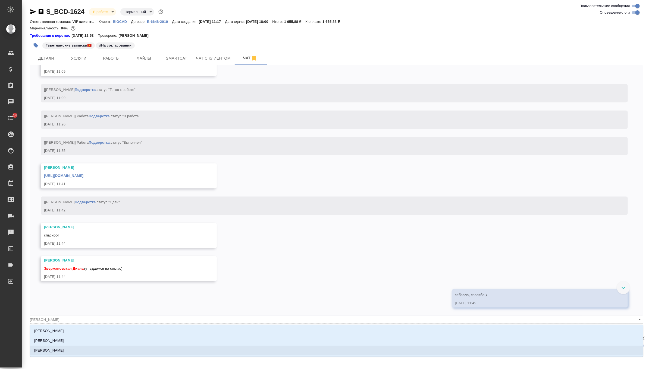
click at [92, 347] on li "[PERSON_NAME]" at bounding box center [337, 350] width 614 height 10
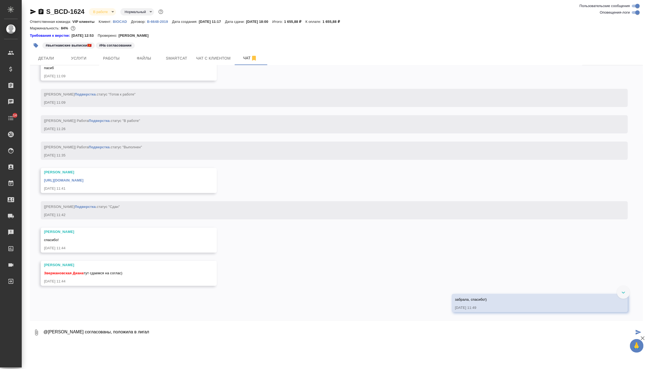
paste textarea "[URL][DOMAIN_NAME]"
type textarea "@Горшкова Валентина файлы согласованы, положила в лигал https://drive.awatera.c…"
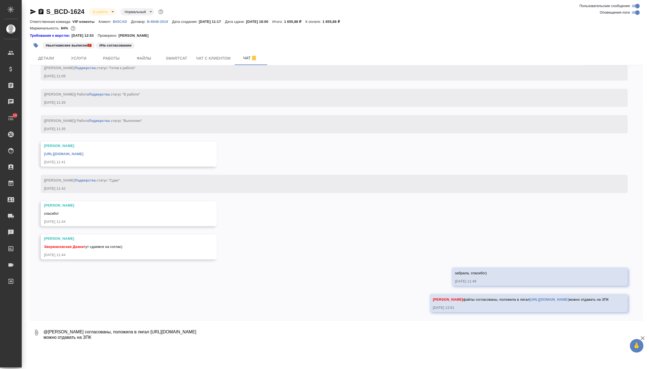
scroll to position [2313, 0]
click at [56, 59] on span "Детали" at bounding box center [46, 58] width 26 height 7
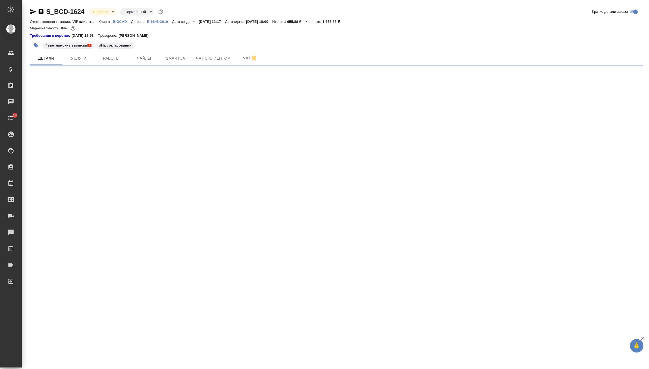
select select "RU"
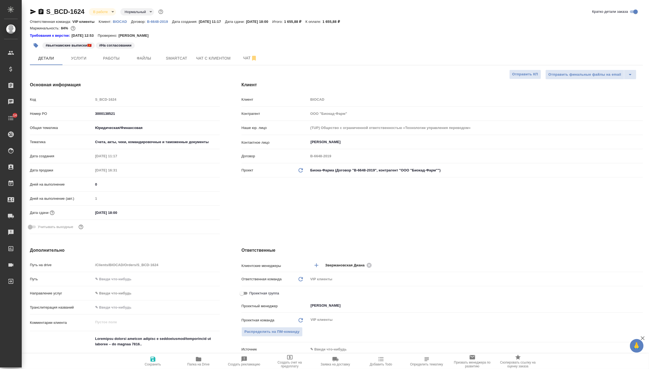
type textarea "x"
click at [241, 62] on button "Чат" at bounding box center [250, 58] width 33 height 14
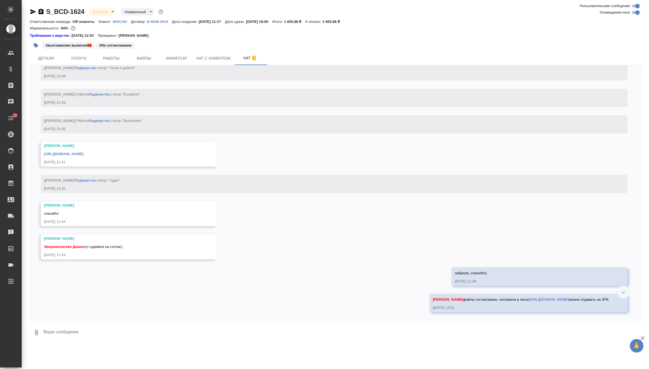
click at [139, 334] on textarea at bounding box center [343, 332] width 600 height 18
type textarea "обязательно напомни про цветной принтер плиз"
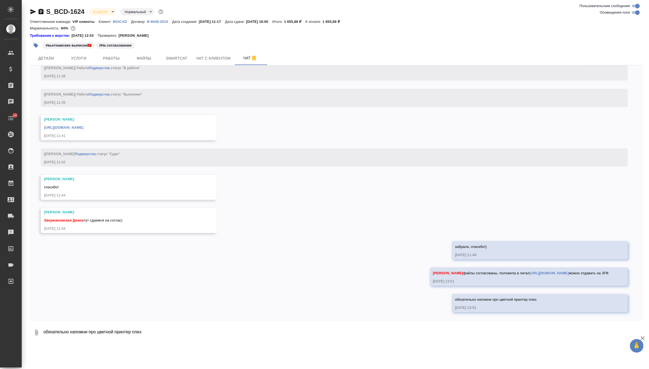
scroll to position [2339, 0]
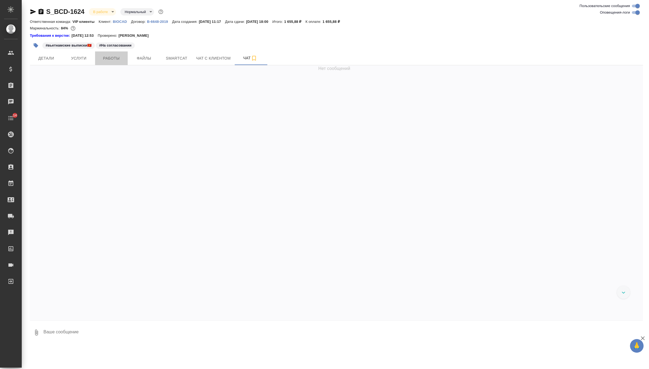
click at [110, 57] on span "Работы" at bounding box center [111, 58] width 26 height 7
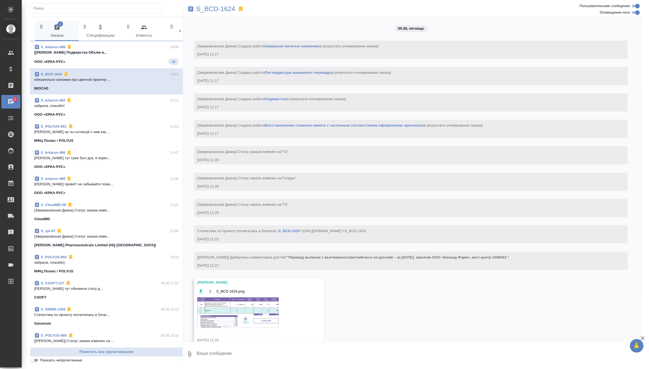
scroll to position [2291, 0]
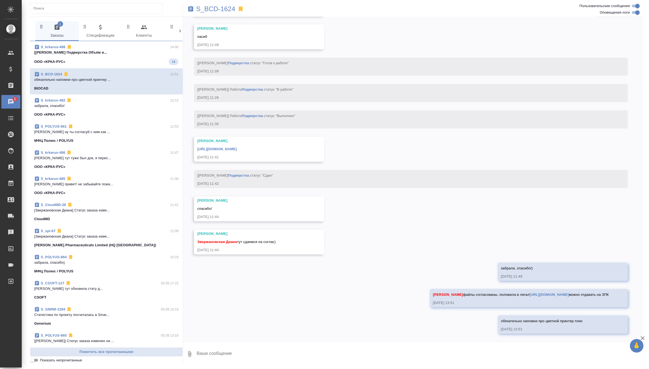
click at [158, 53] on p "[[PERSON_NAME] Подверстка Объём и..." at bounding box center [106, 52] width 144 height 5
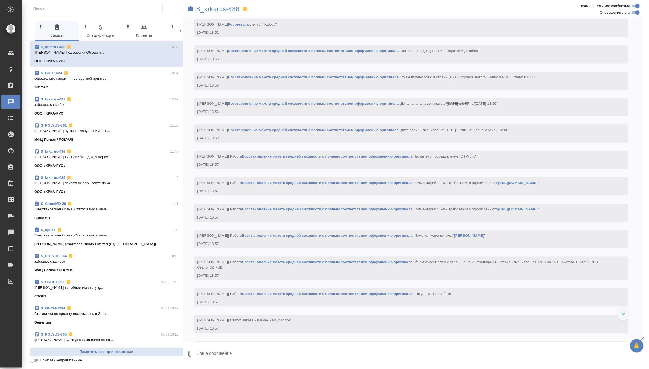
scroll to position [728, 0]
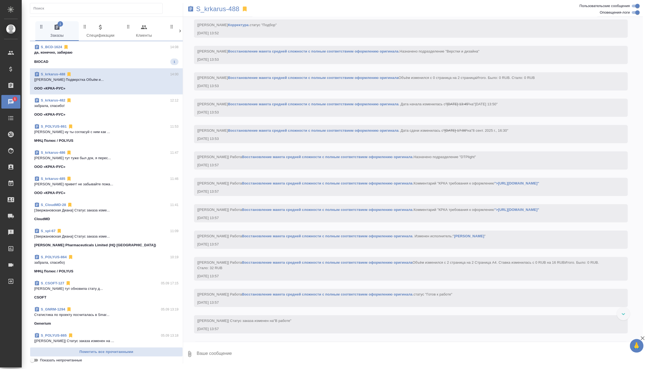
click at [142, 54] on p "да, конечно, забираю" at bounding box center [106, 52] width 144 height 5
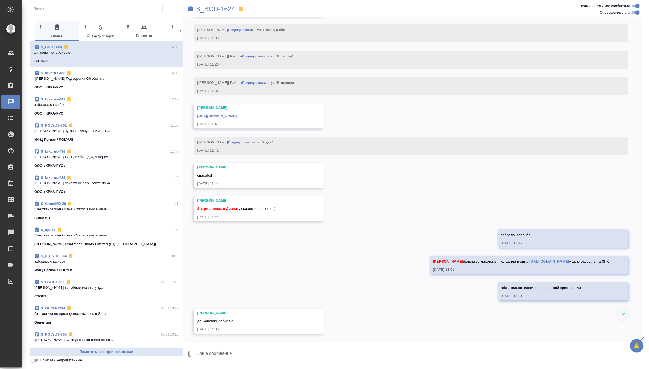
scroll to position [2324, 0]
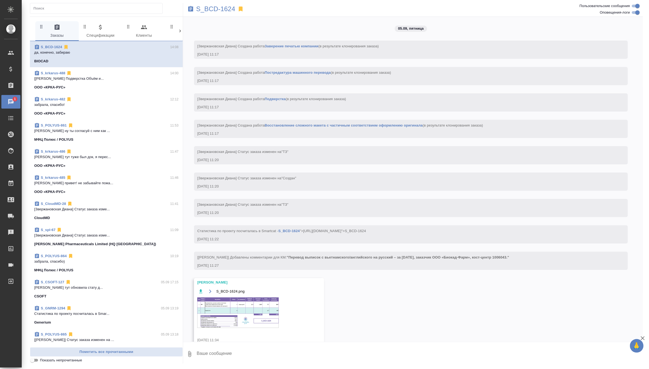
scroll to position [2324, 0]
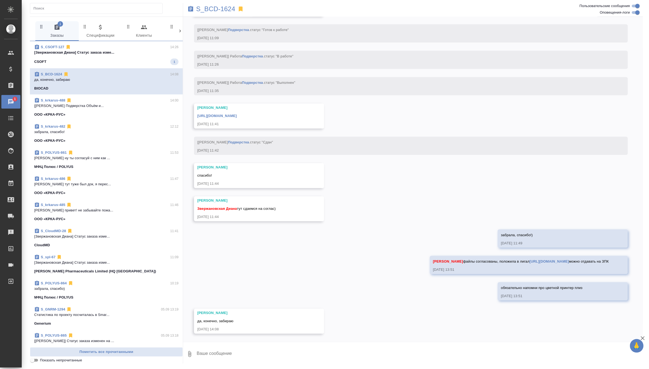
click at [158, 56] on span "S_CSOFT-127 14:26 [[PERSON_NAME]] Статус заказа изме... CSOFT 1" at bounding box center [106, 54] width 144 height 21
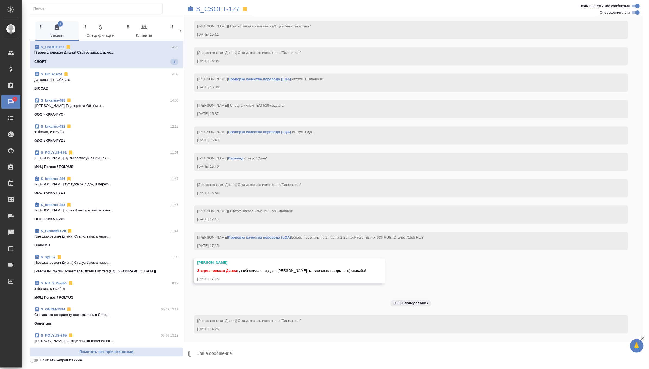
scroll to position [2092, 0]
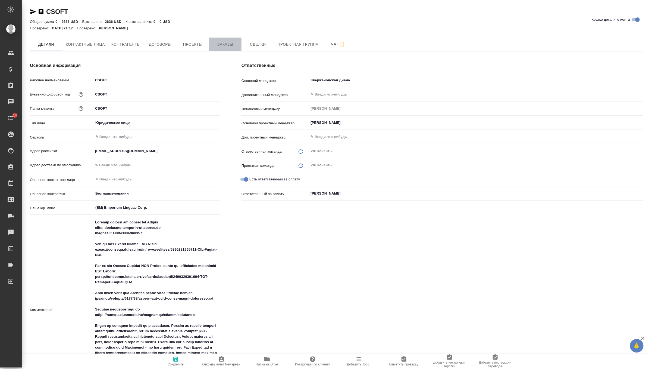
click at [230, 40] on button "Заказы" at bounding box center [225, 45] width 33 height 14
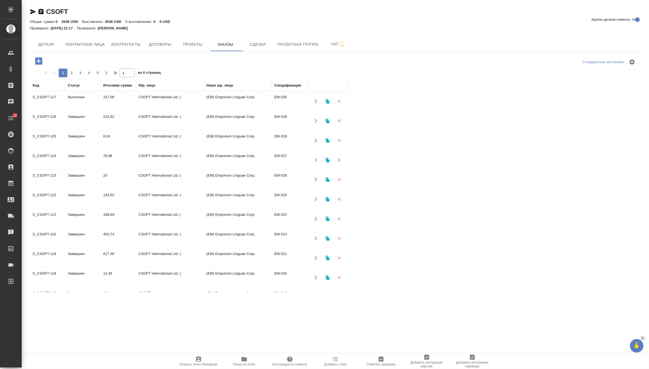
click at [116, 102] on td "227,08" at bounding box center [118, 101] width 35 height 19
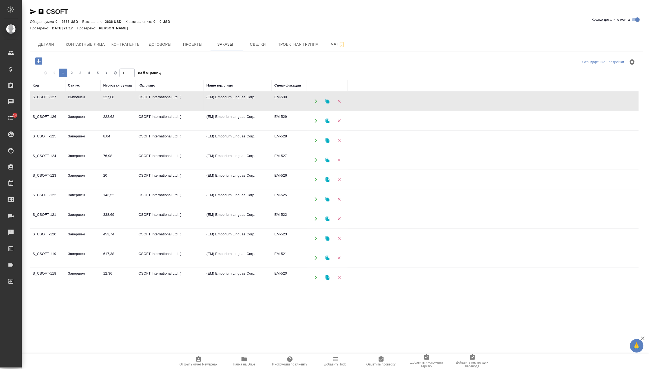
click at [116, 102] on td "227,08" at bounding box center [118, 101] width 35 height 19
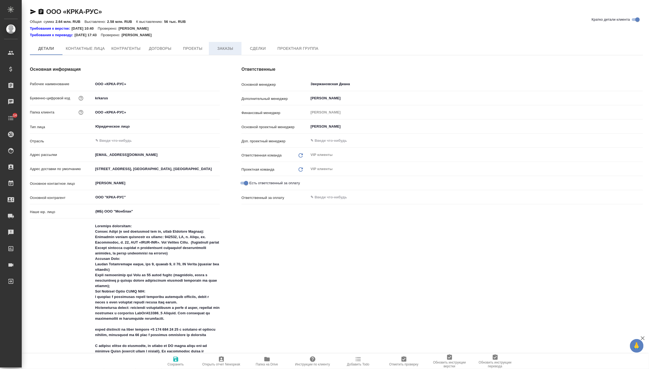
type textarea "x"
click at [230, 45] on span "Заказы" at bounding box center [225, 48] width 26 height 7
type textarea "x"
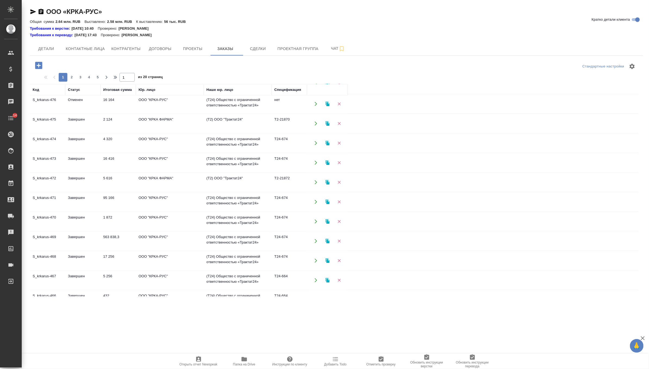
scroll to position [287, 0]
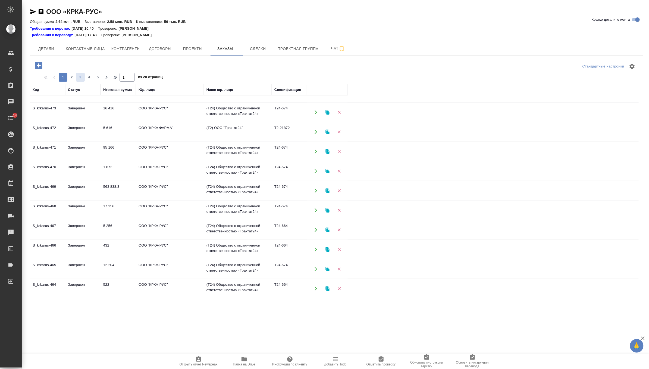
click at [77, 79] on span "3" at bounding box center [80, 76] width 9 height 5
type input "3"
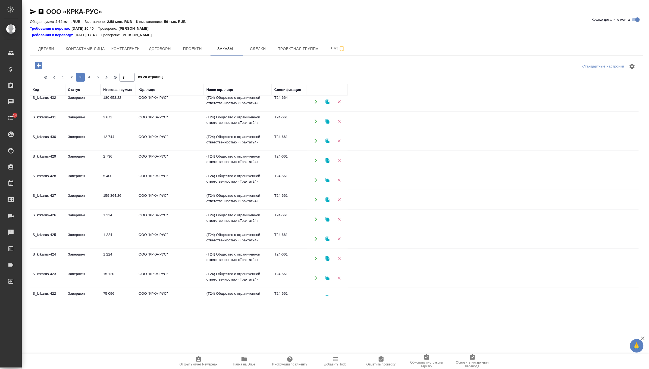
scroll to position [0, 0]
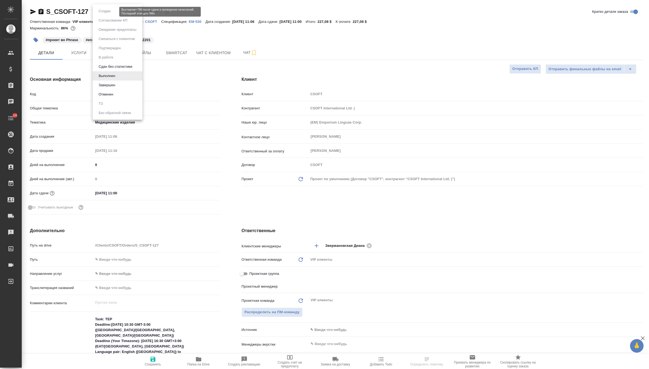
select select "RU"
type textarea "x"
type input "[PERSON_NAME]"
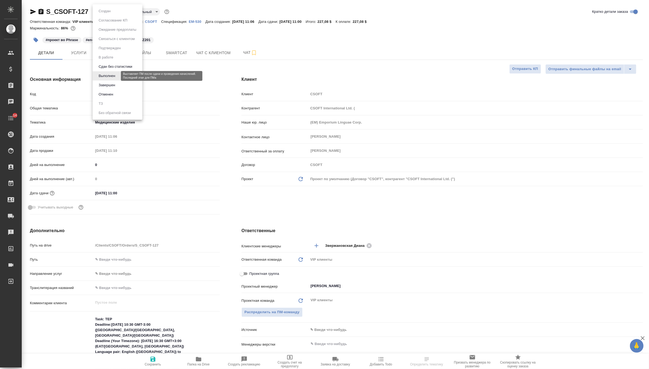
type textarea "x"
click at [104, 83] on button "Завершен" at bounding box center [107, 85] width 20 height 6
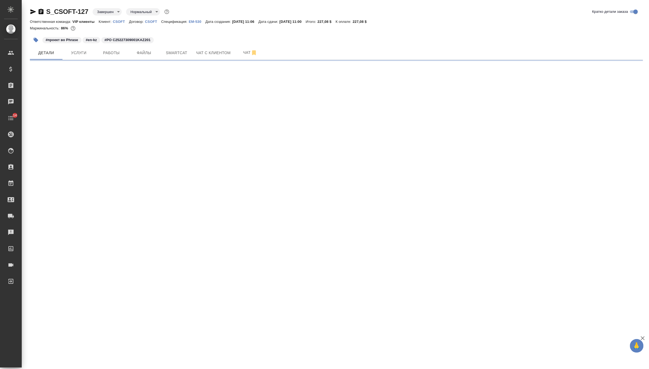
select select "RU"
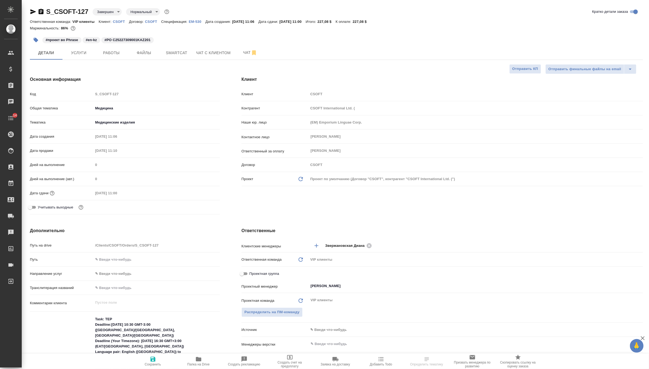
type textarea "x"
